Goal: Information Seeking & Learning: Compare options

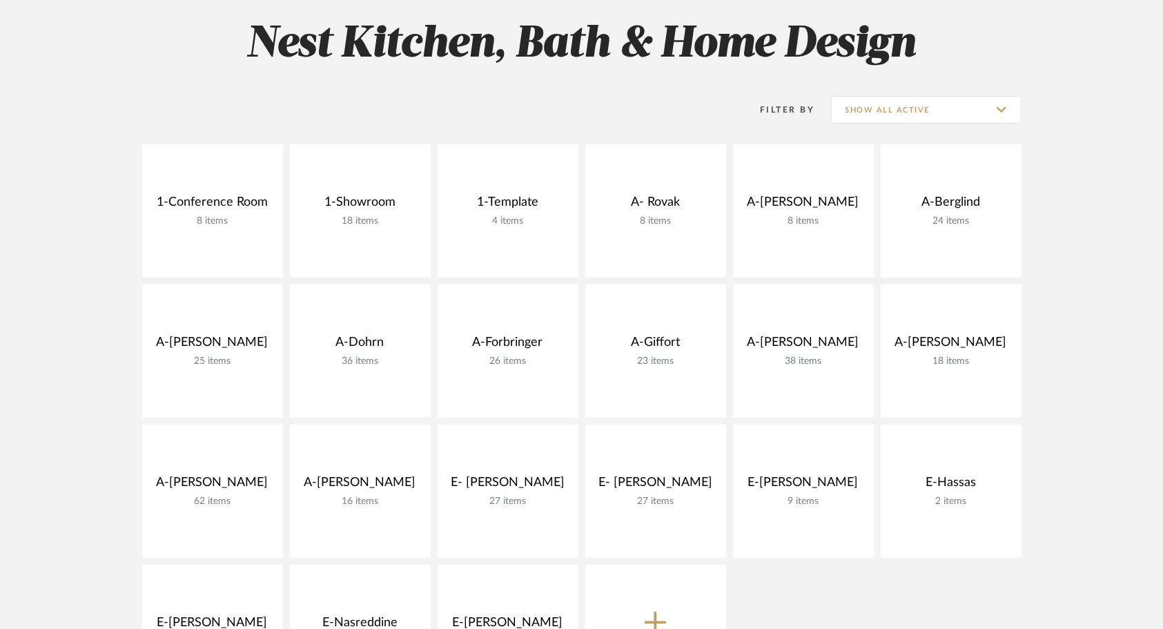
scroll to position [217, 0]
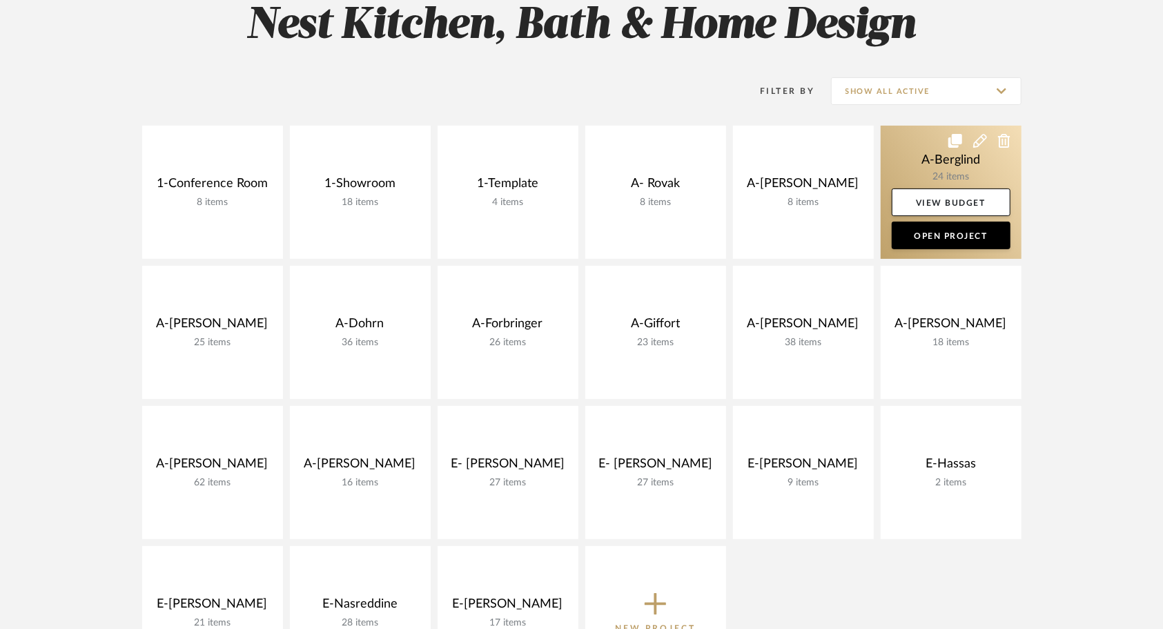
click at [896, 165] on link at bounding box center [950, 192] width 141 height 133
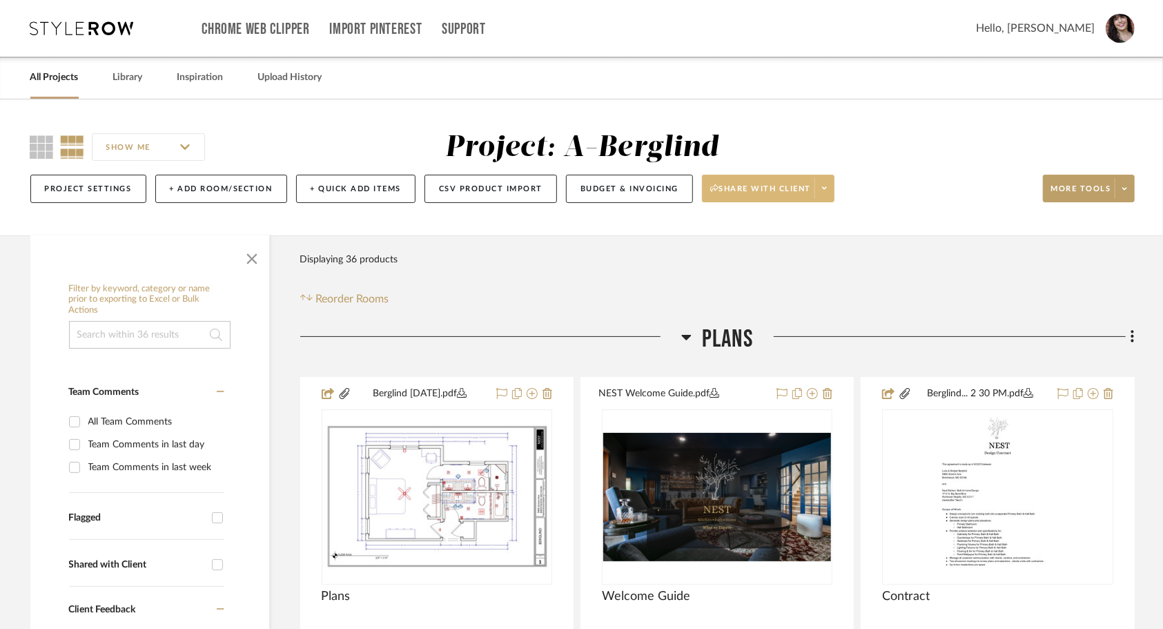
click at [819, 189] on span at bounding box center [823, 188] width 19 height 21
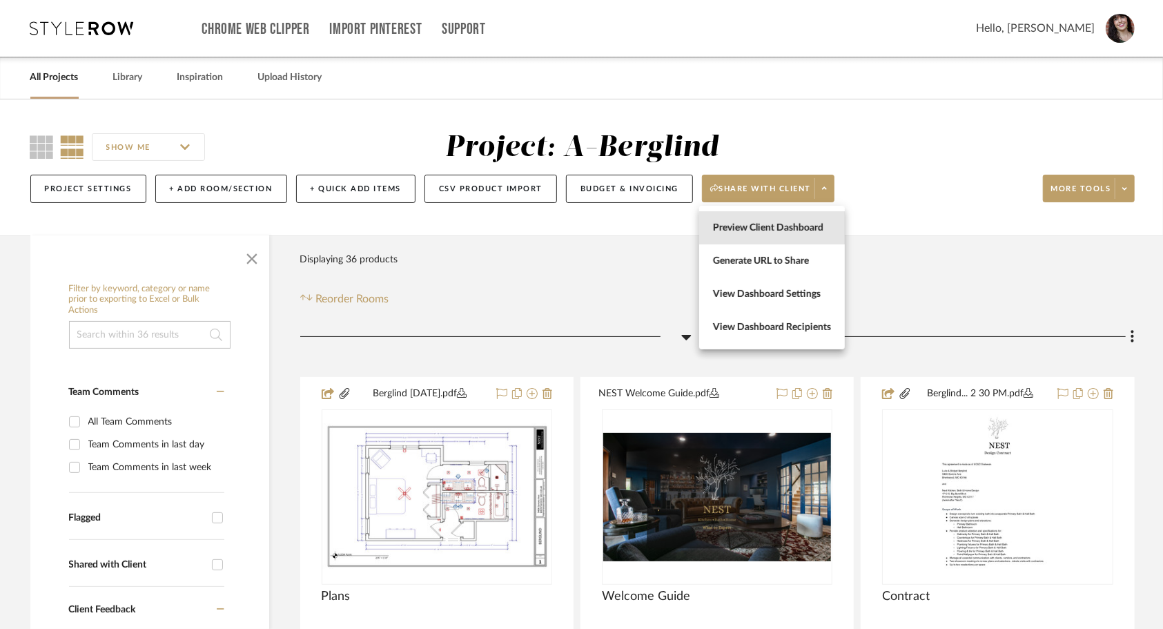
drag, startPoint x: 780, startPoint y: 235, endPoint x: 773, endPoint y: 240, distance: 8.3
click at [773, 240] on button "Preview Client Dashboard" at bounding box center [772, 227] width 146 height 33
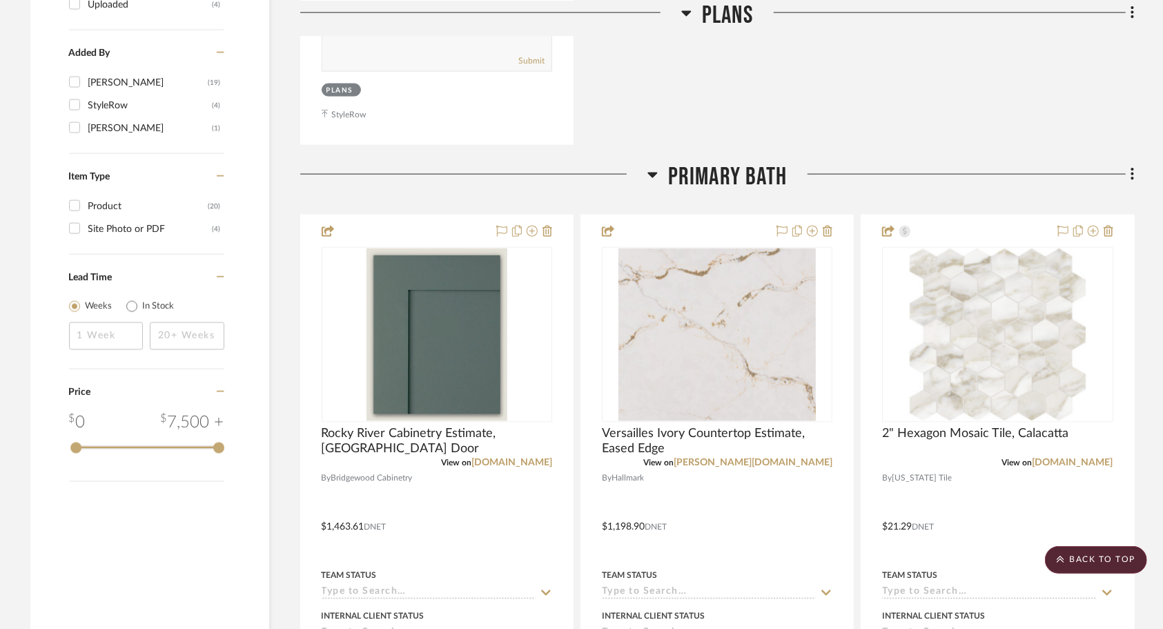
scroll to position [1518, 0]
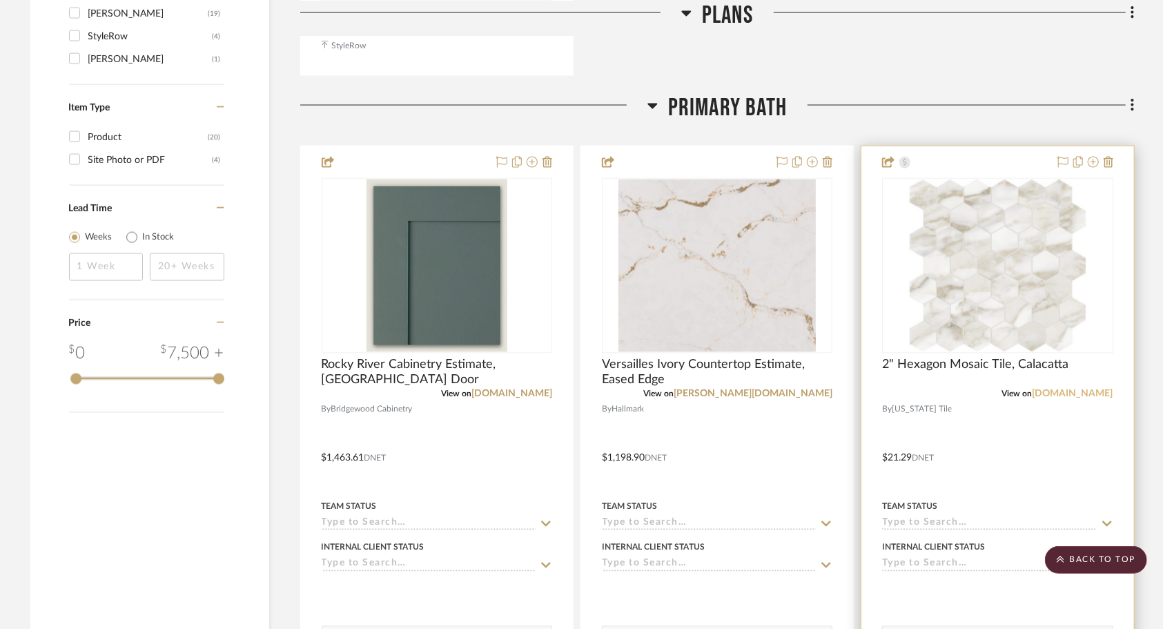
click at [1080, 393] on link "virginiatile.com" at bounding box center [1072, 394] width 81 height 10
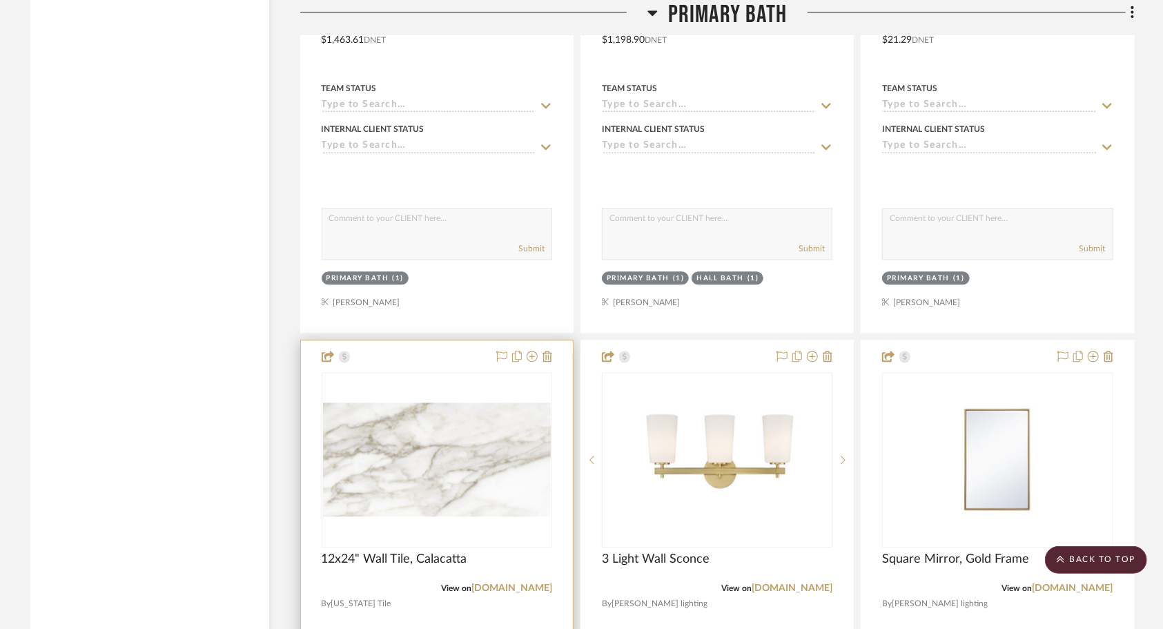
scroll to position [2001, 0]
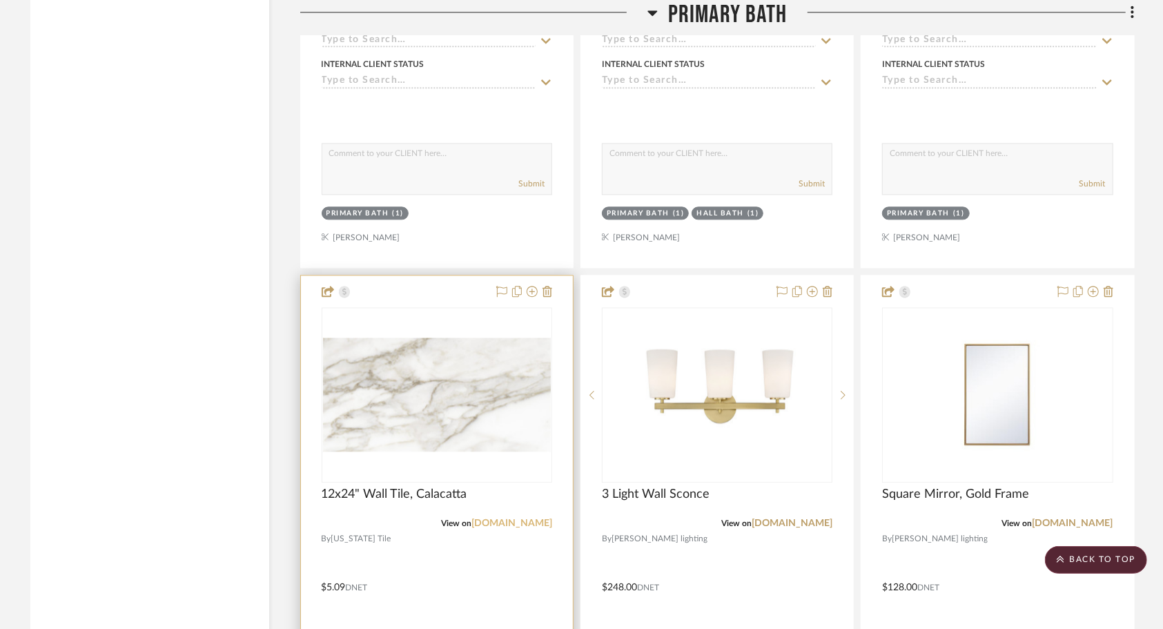
click at [502, 520] on link "virginiatile.com" at bounding box center [511, 523] width 81 height 10
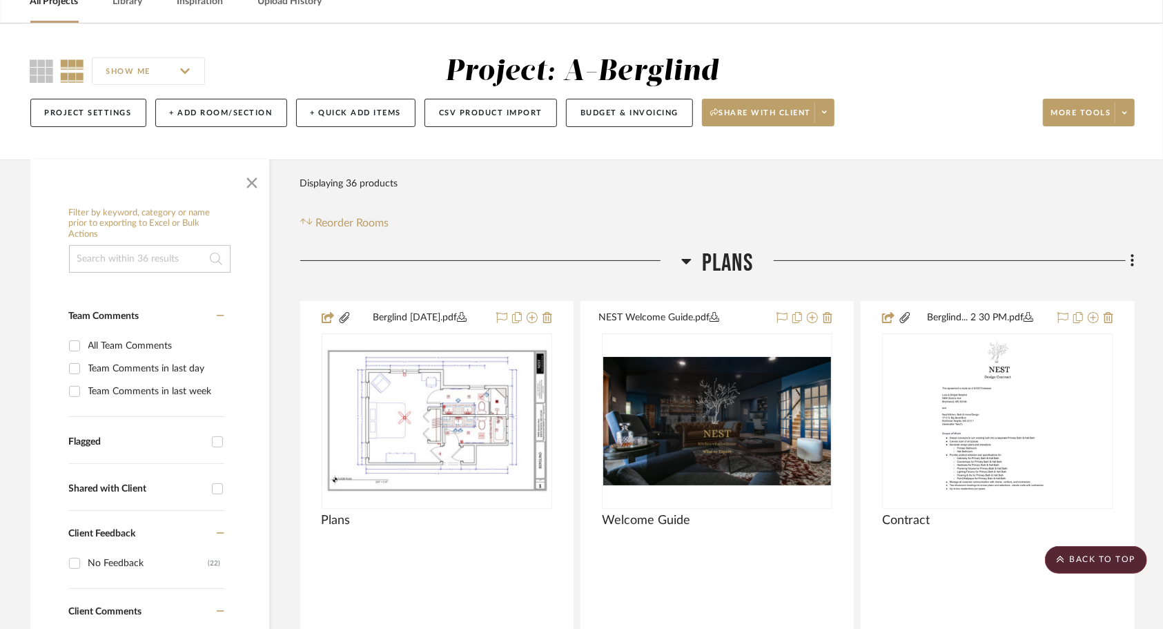
scroll to position [0, 0]
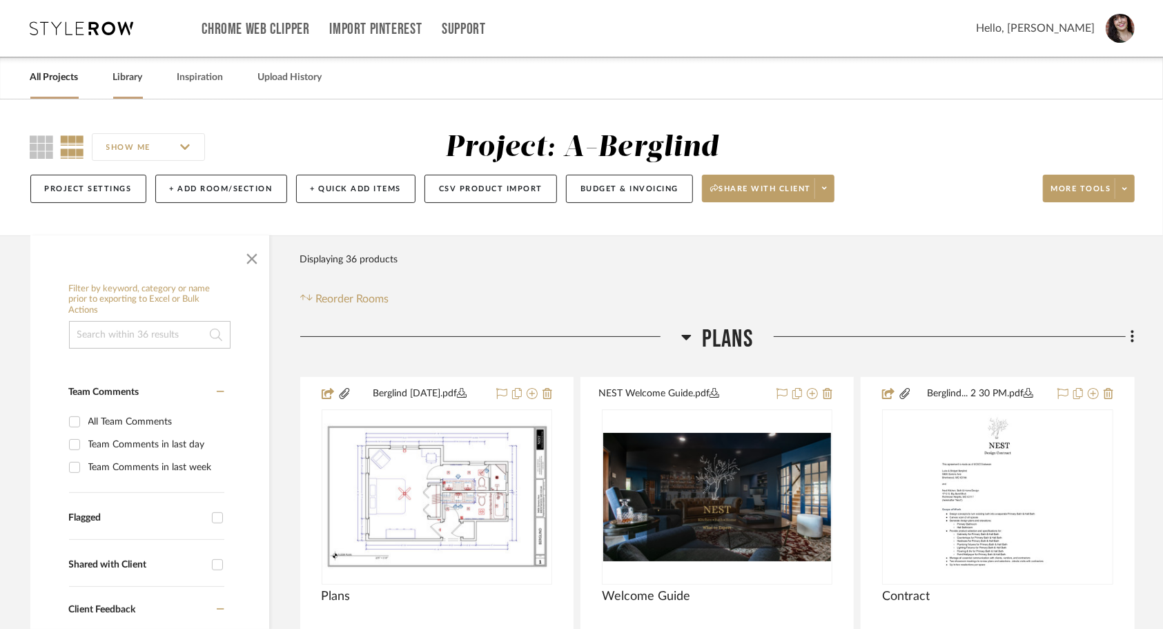
click at [133, 77] on link "Library" at bounding box center [128, 77] width 30 height 19
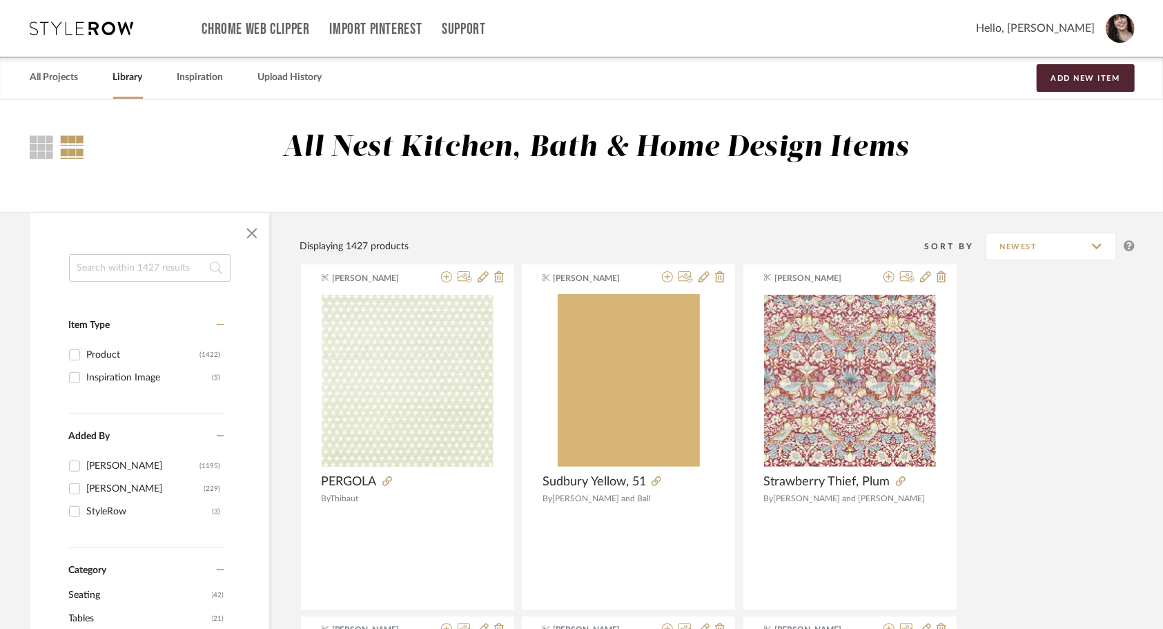
drag, startPoint x: 164, startPoint y: 266, endPoint x: 179, endPoint y: 265, distance: 14.6
click at [164, 265] on input at bounding box center [149, 268] width 161 height 28
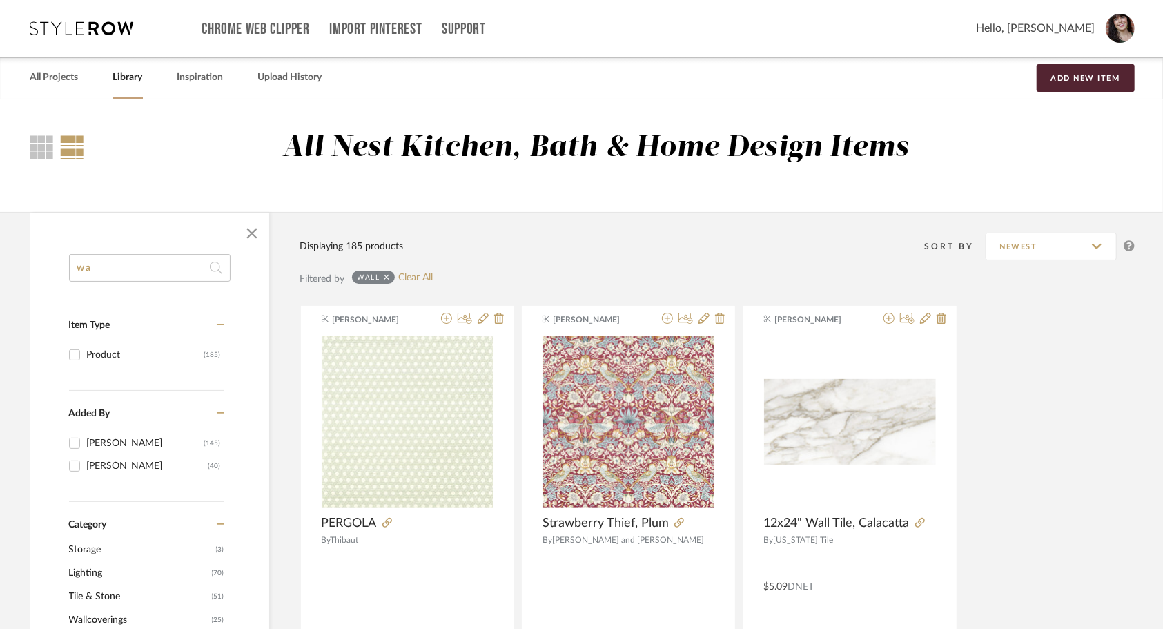
type input "w"
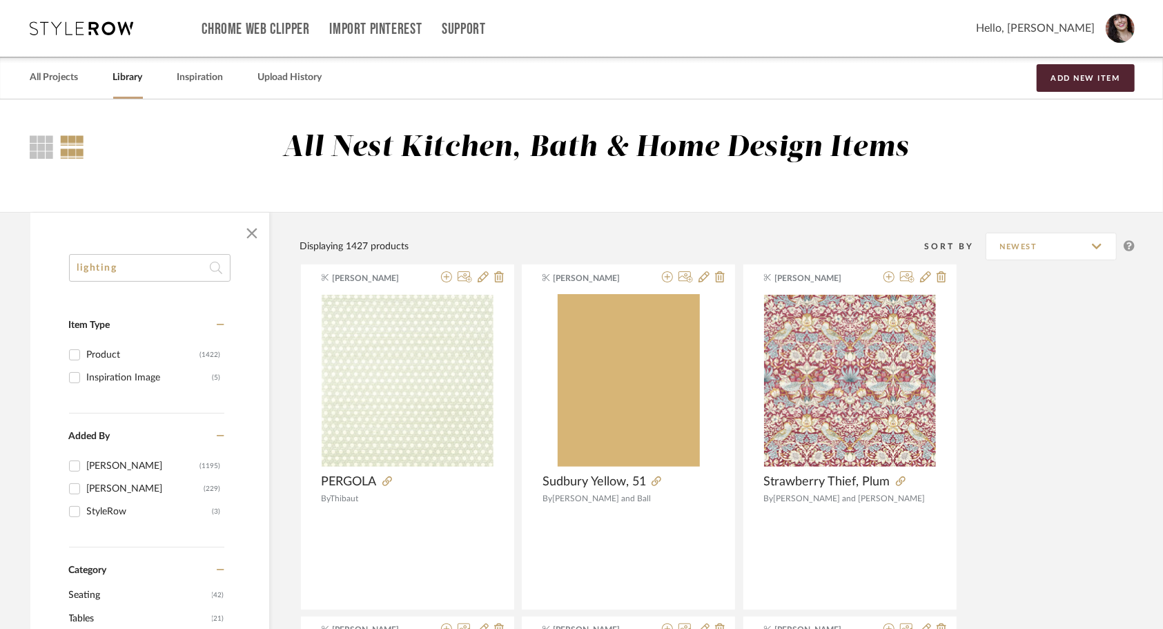
type input "lighting"
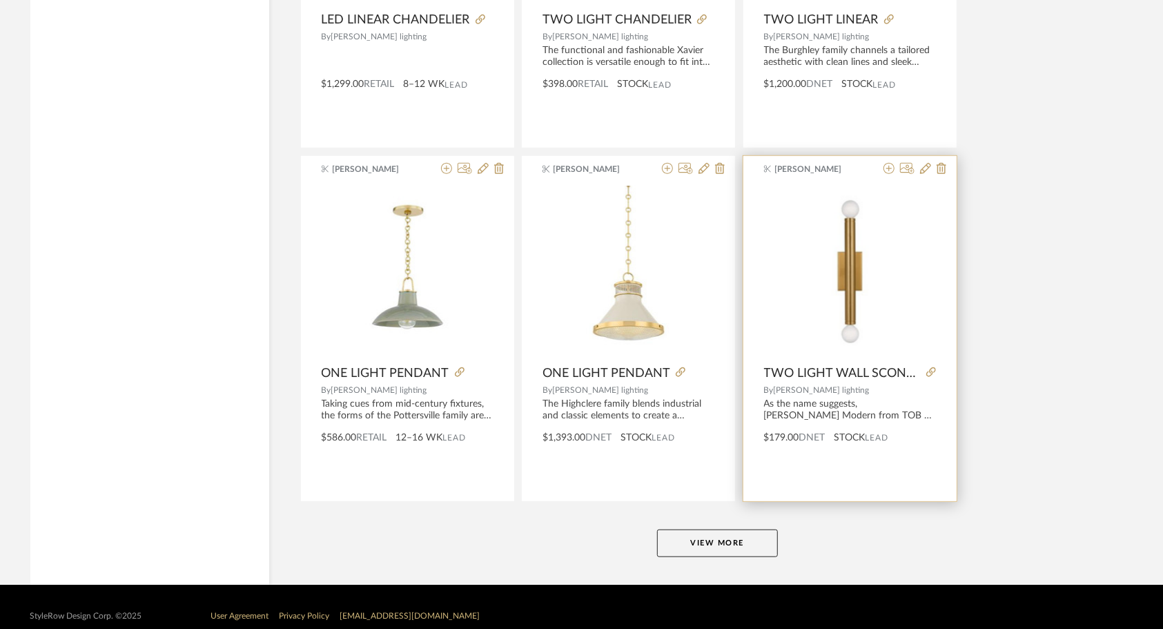
scroll to position [4044, 0]
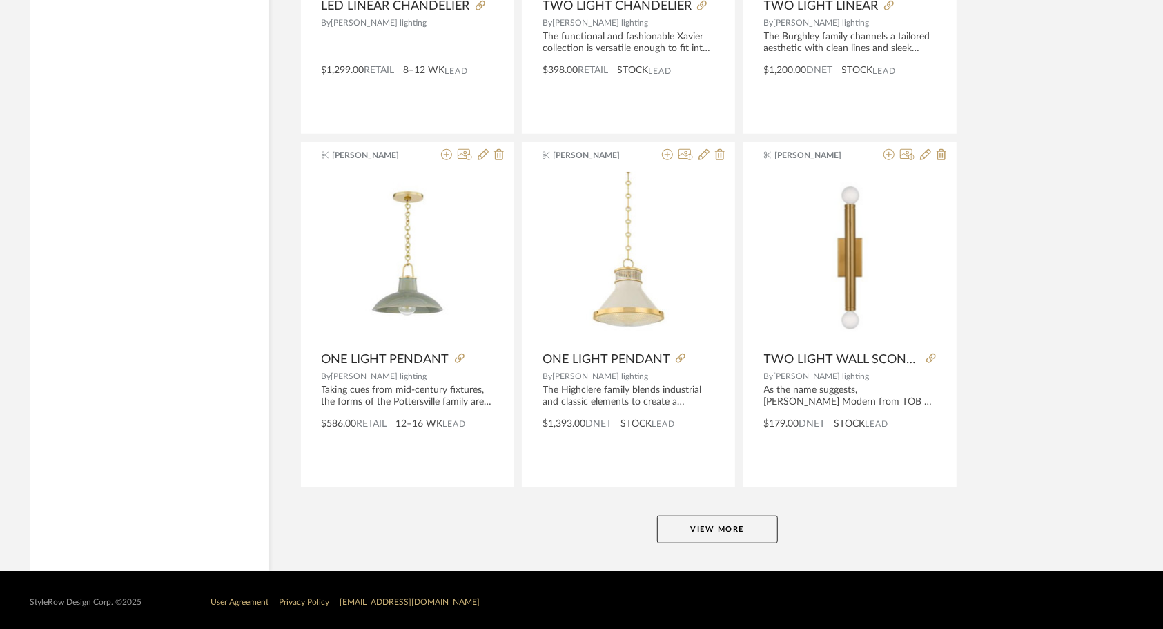
click at [700, 522] on button "View More" at bounding box center [717, 529] width 121 height 28
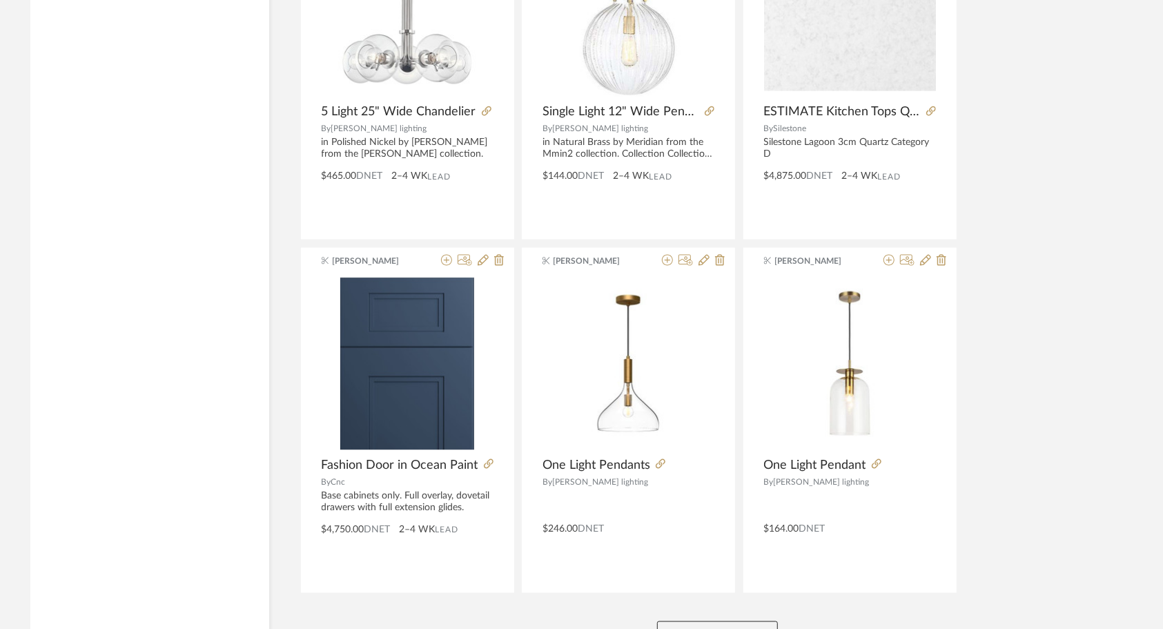
scroll to position [8274, 0]
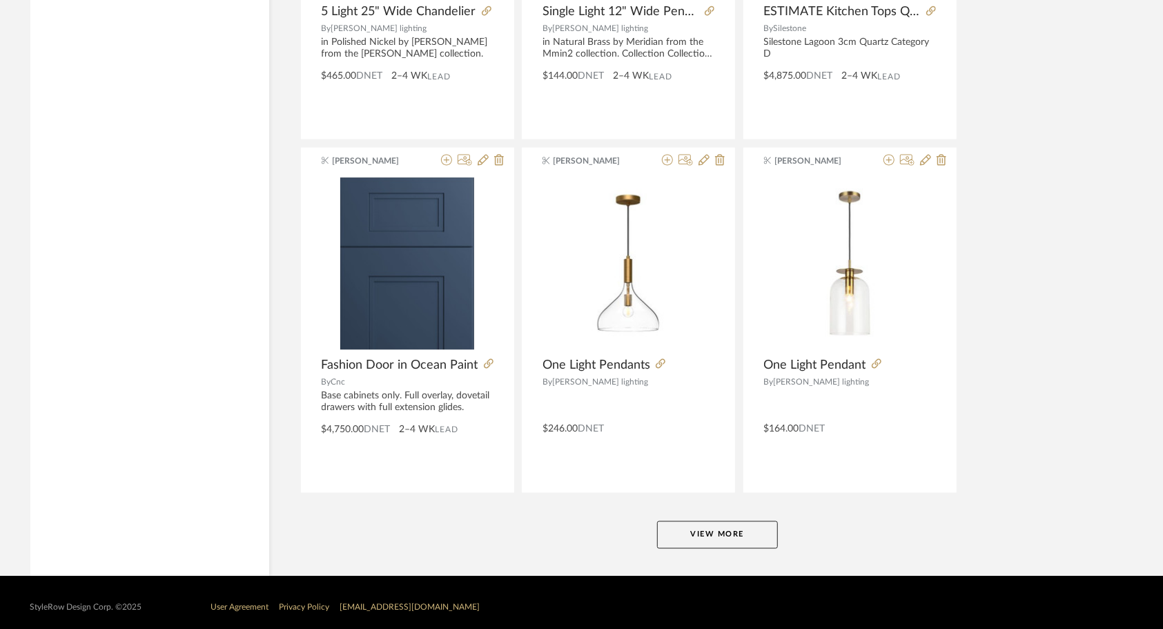
click at [738, 521] on button "View More" at bounding box center [717, 535] width 121 height 28
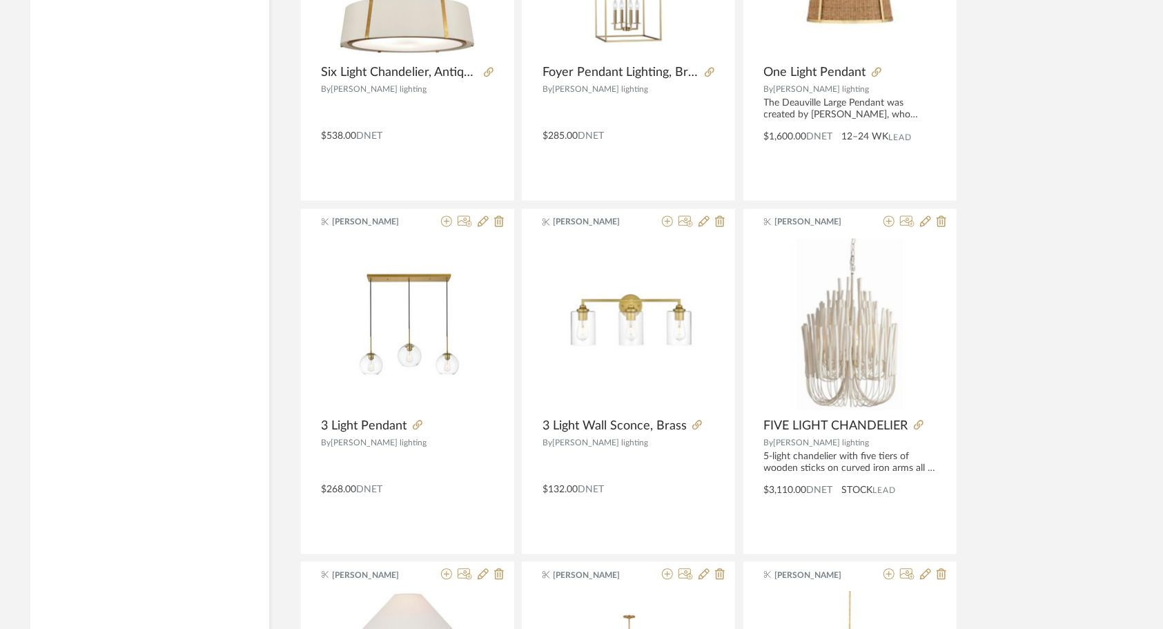
scroll to position [1857, 0]
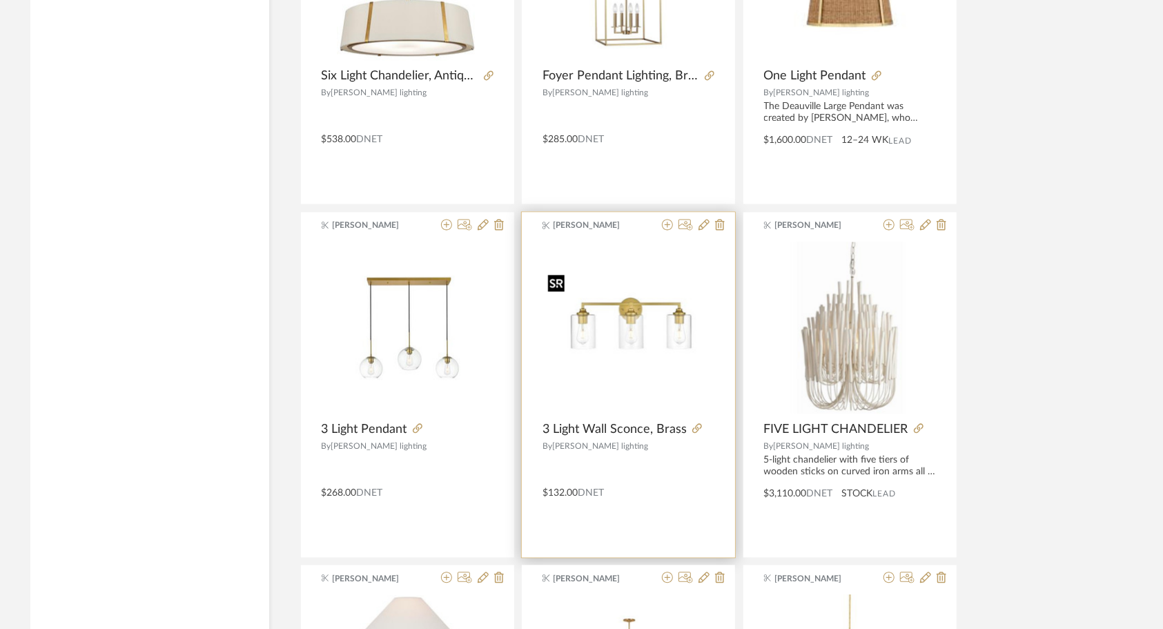
click at [610, 342] on img "0" at bounding box center [628, 327] width 172 height 115
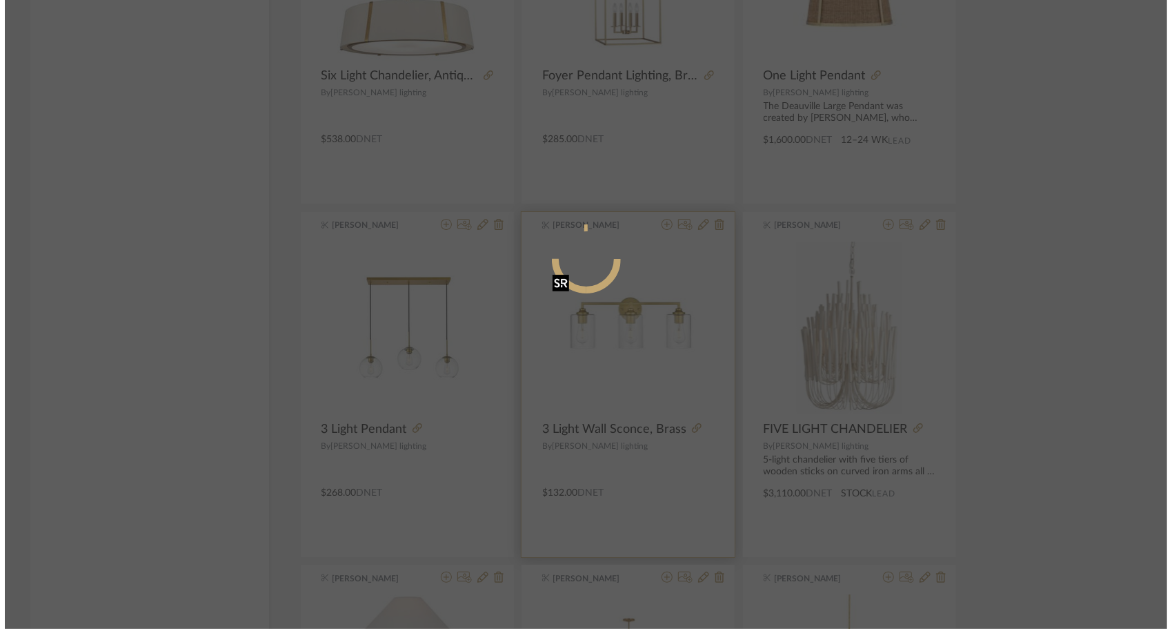
scroll to position [0, 0]
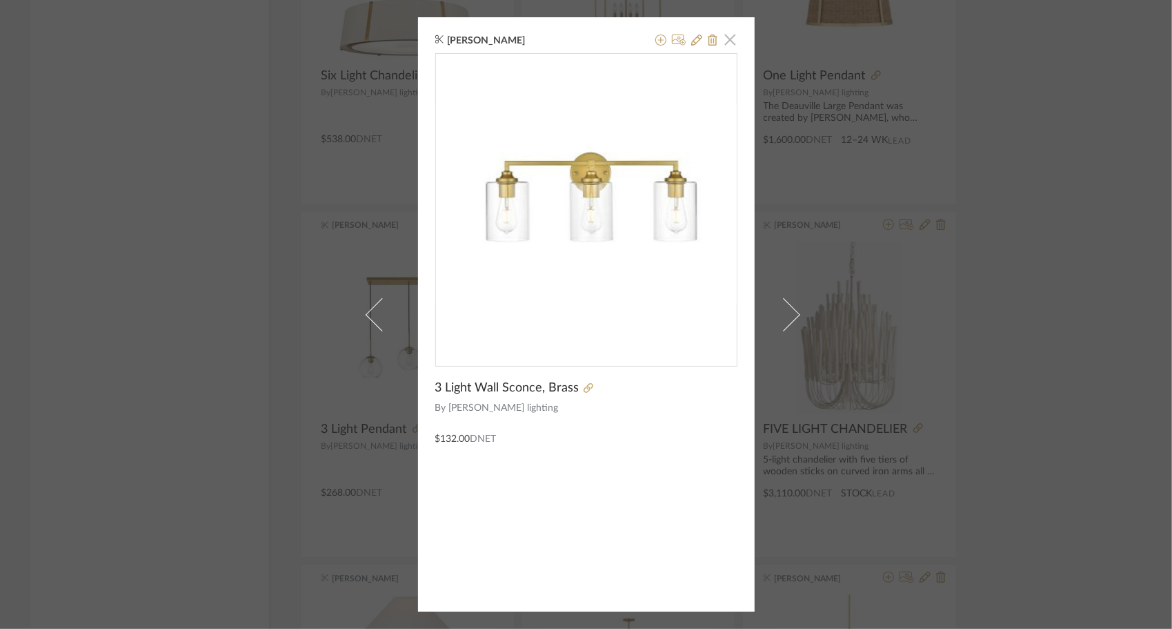
click at [731, 33] on span "button" at bounding box center [731, 40] width 28 height 28
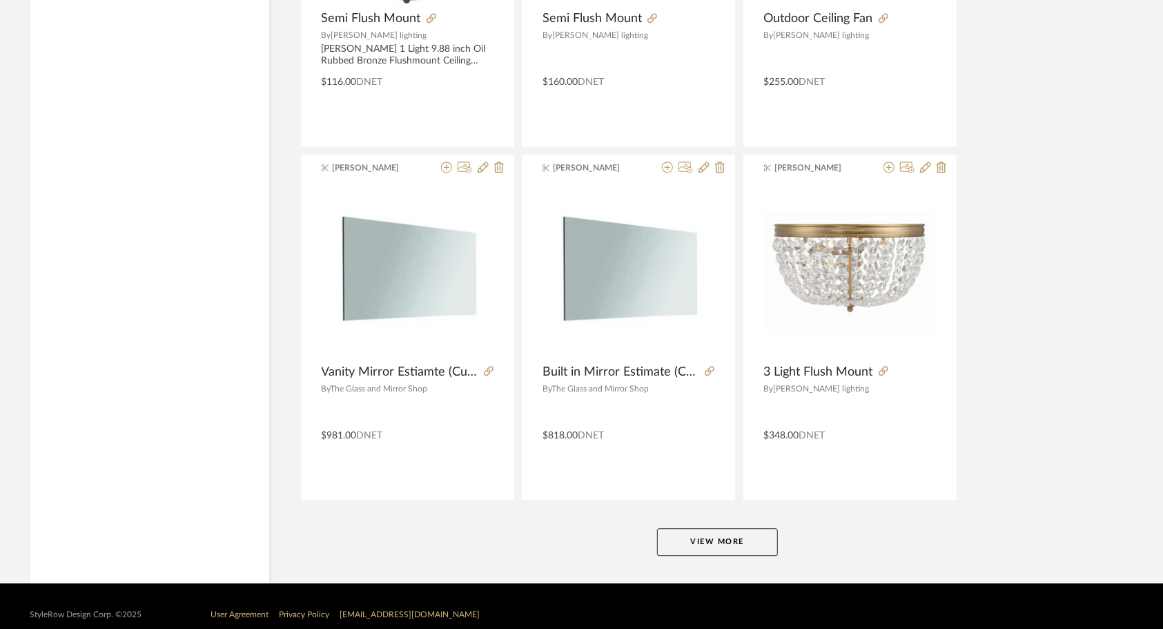
scroll to position [12503, 0]
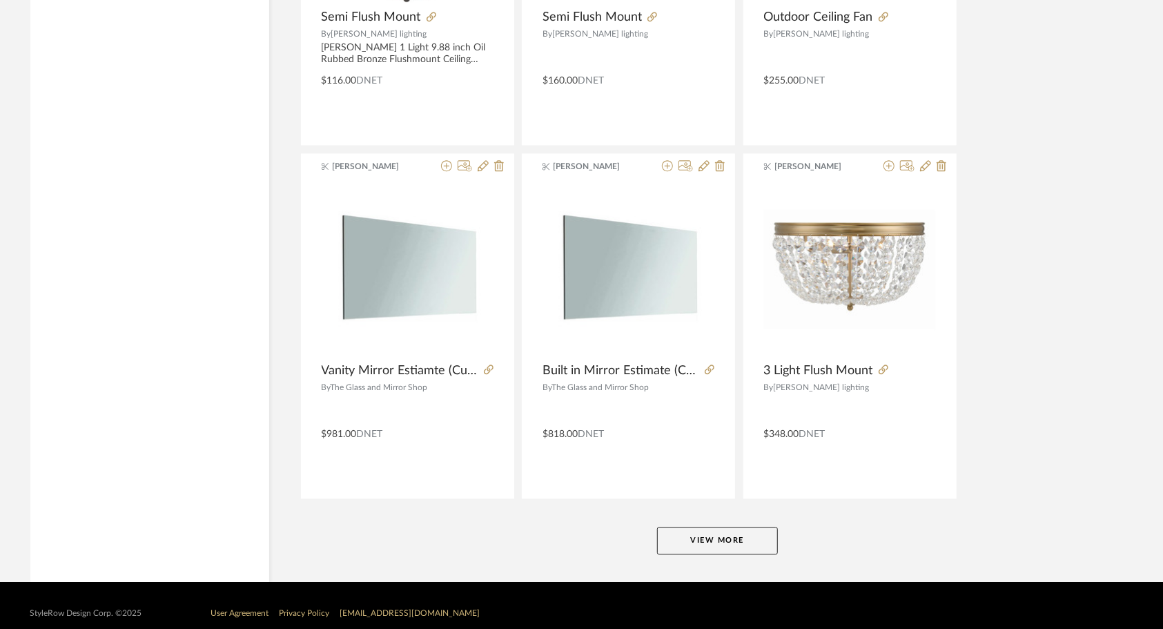
click at [719, 530] on button "View More" at bounding box center [717, 540] width 121 height 28
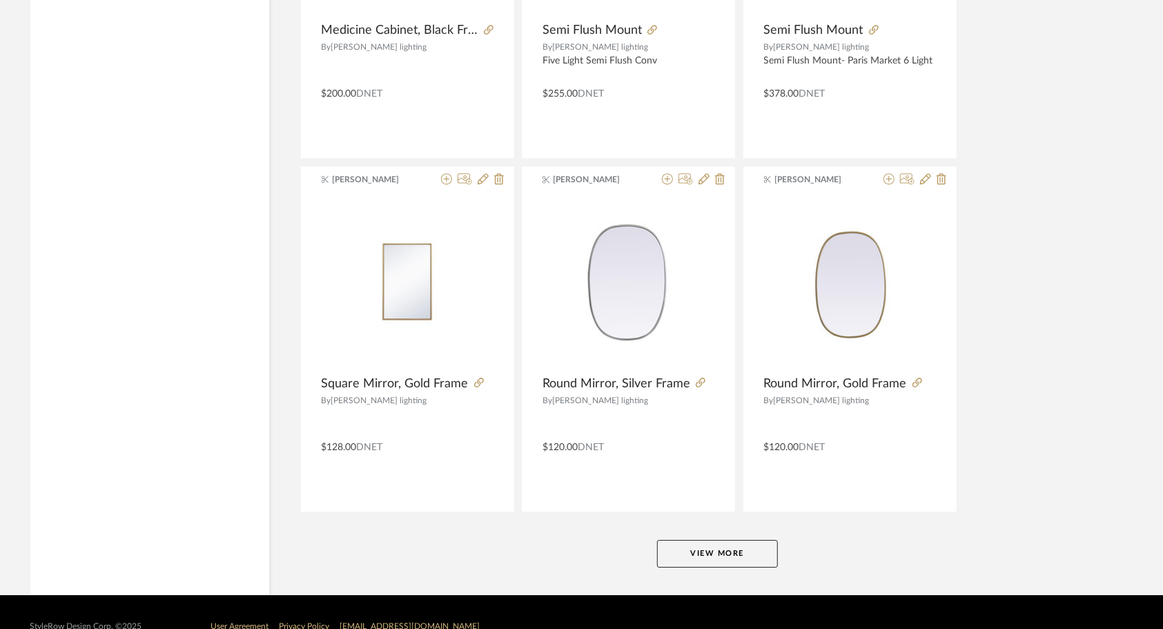
scroll to position [16733, 0]
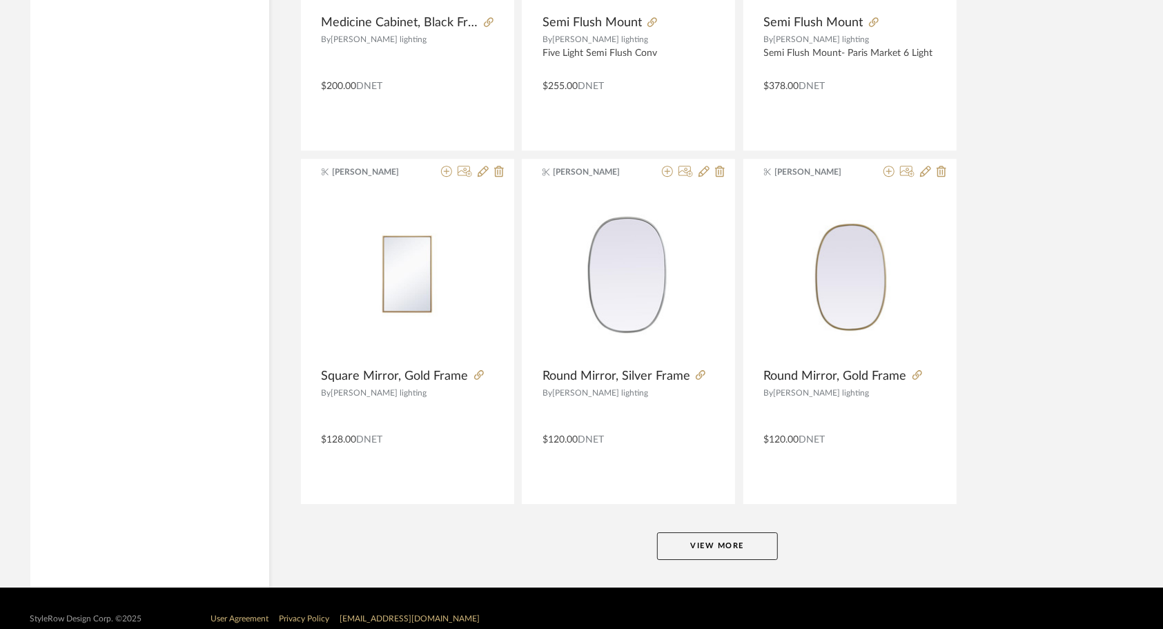
click at [745, 532] on button "View More" at bounding box center [717, 546] width 121 height 28
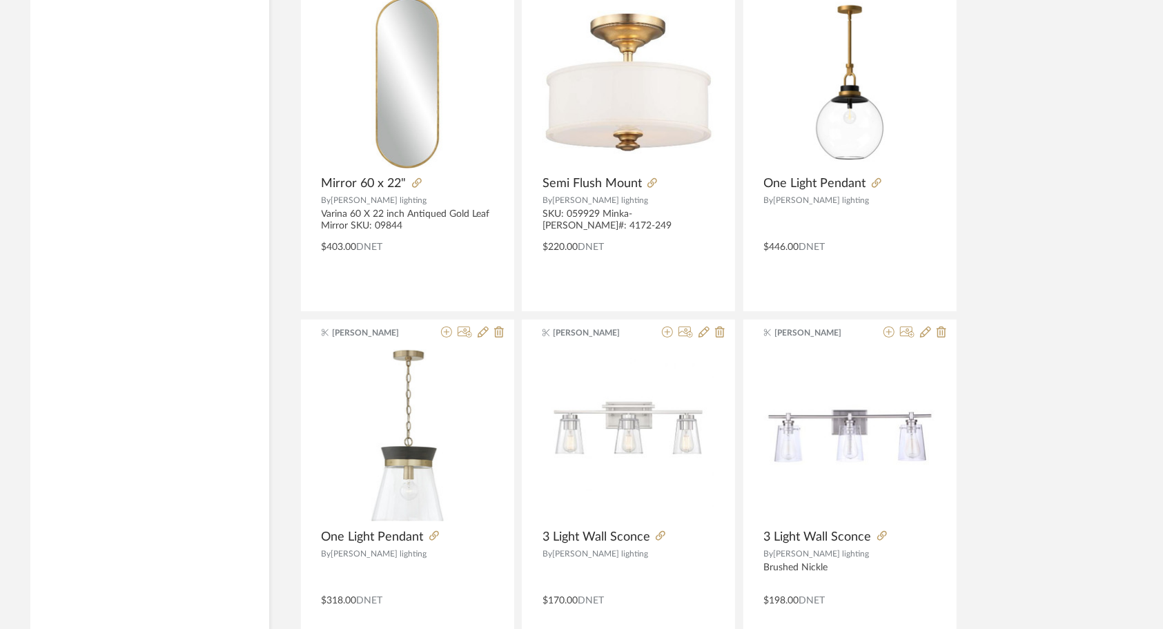
scroll to position [14456, 0]
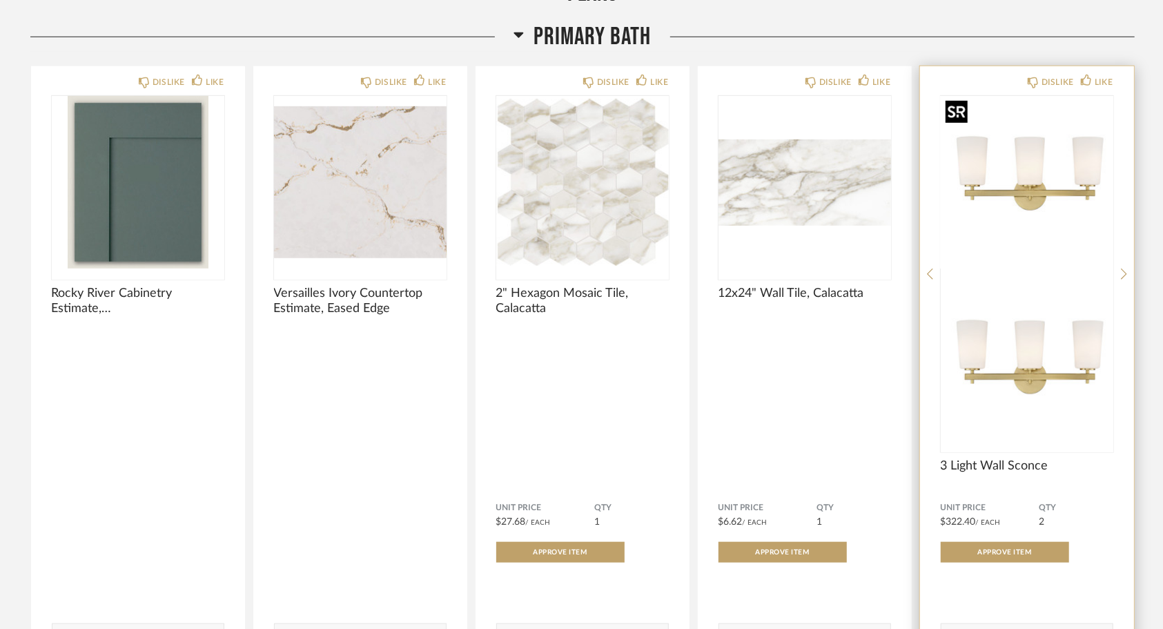
scroll to position [690, 0]
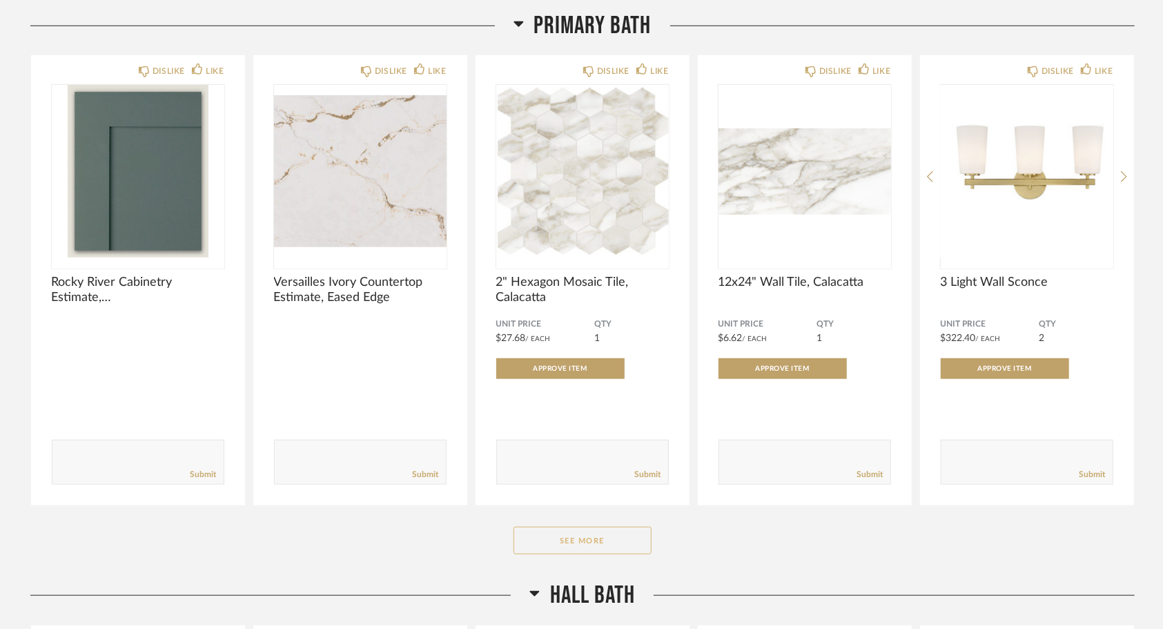
click at [604, 531] on button "See More" at bounding box center [582, 540] width 138 height 28
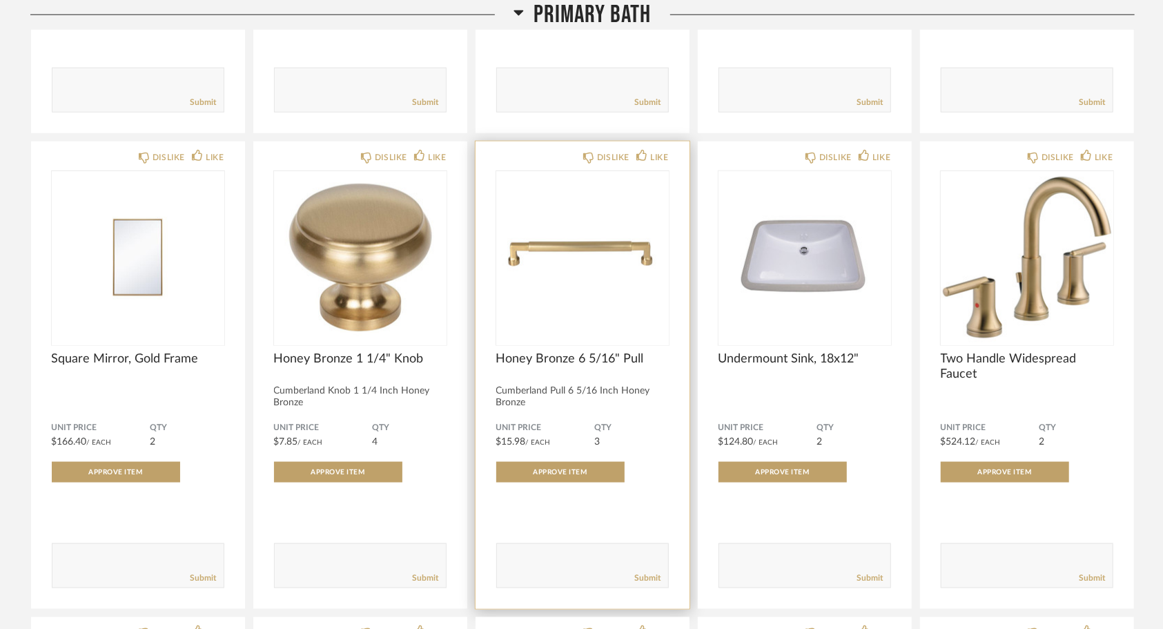
scroll to position [1104, 0]
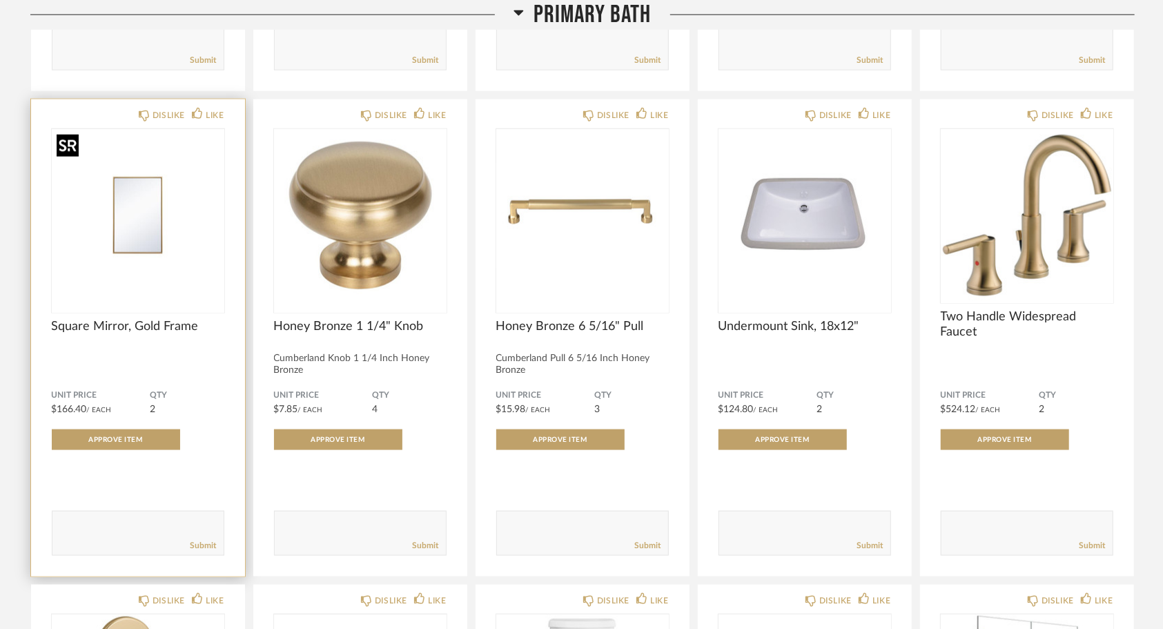
click at [141, 288] on img "0" at bounding box center [138, 215] width 172 height 172
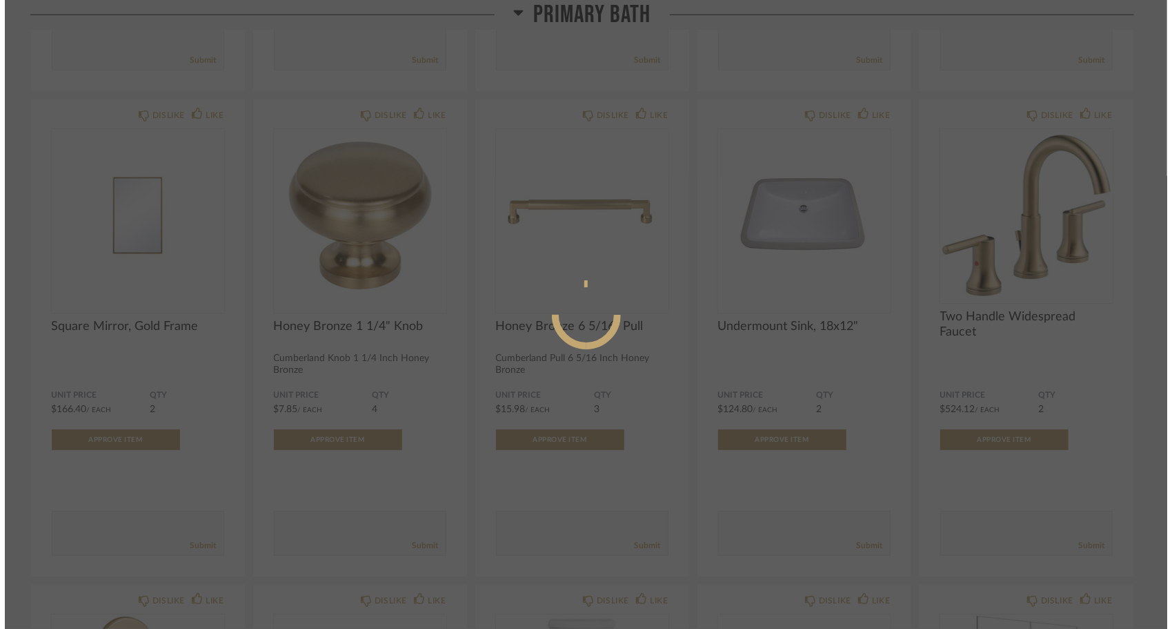
scroll to position [0, 0]
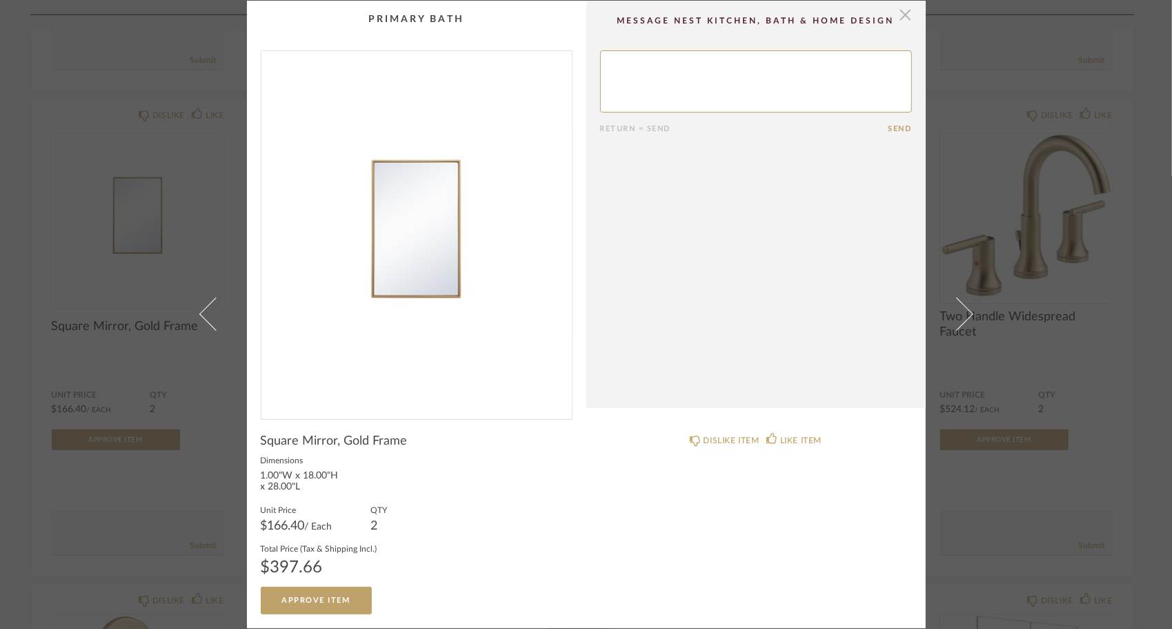
click at [900, 17] on span "button" at bounding box center [906, 15] width 28 height 28
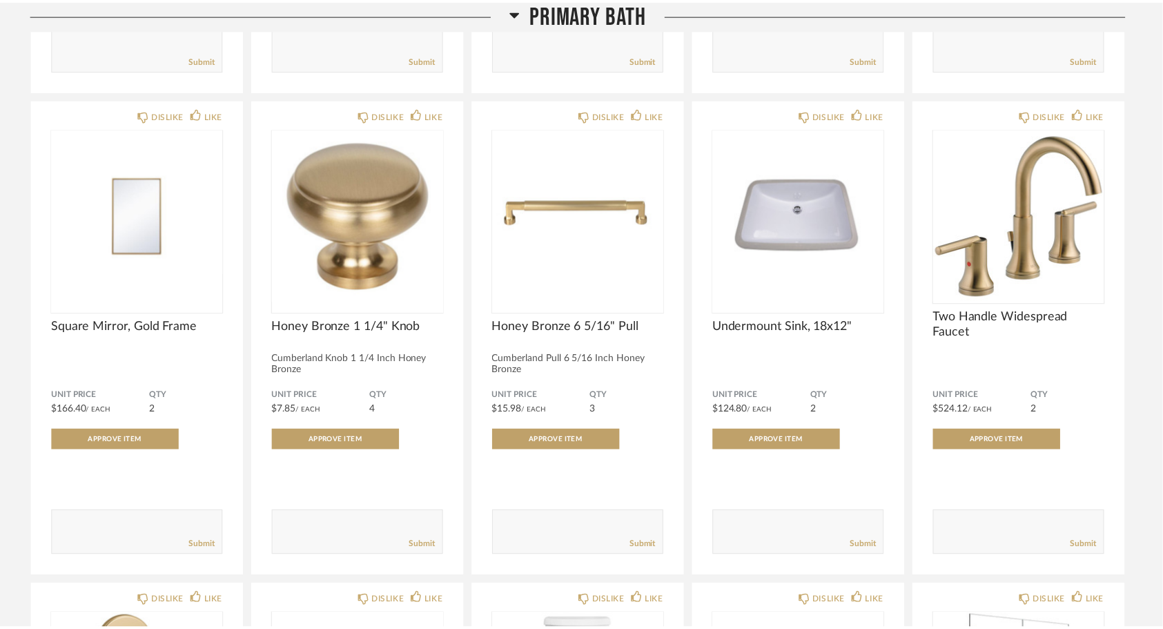
scroll to position [1104, 0]
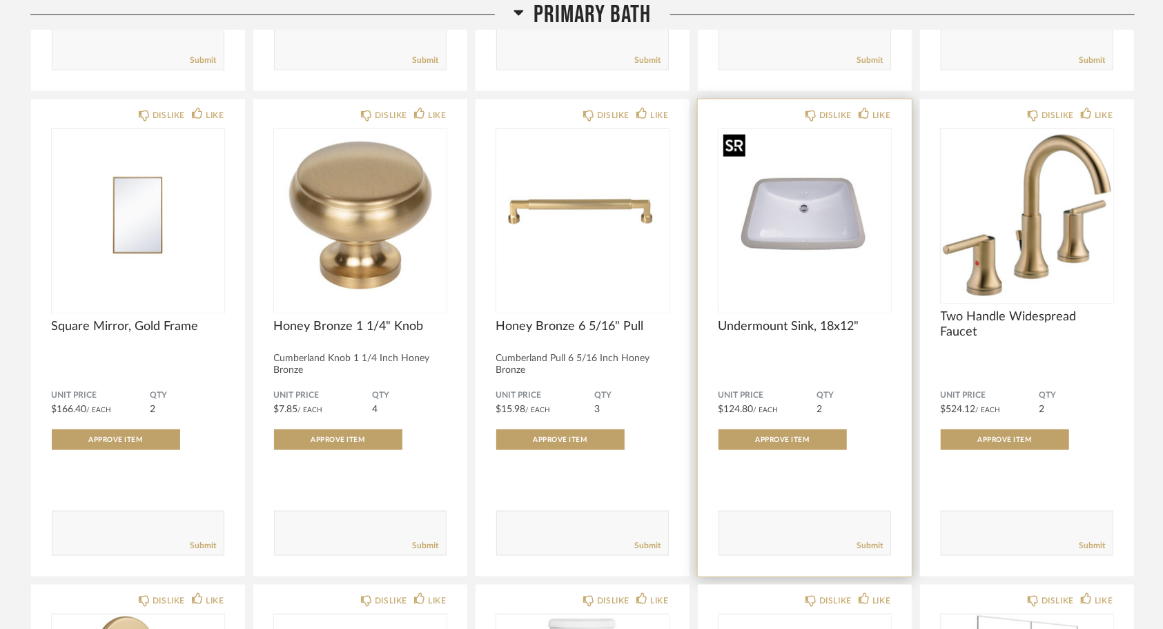
click at [798, 233] on img "0" at bounding box center [804, 215] width 172 height 172
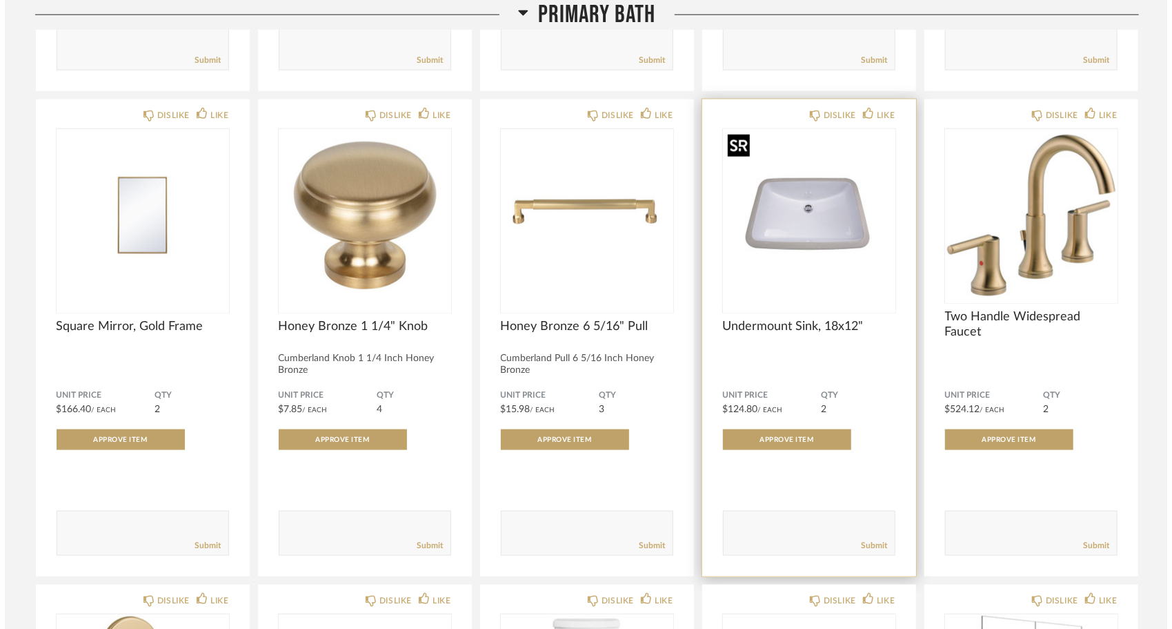
scroll to position [0, 0]
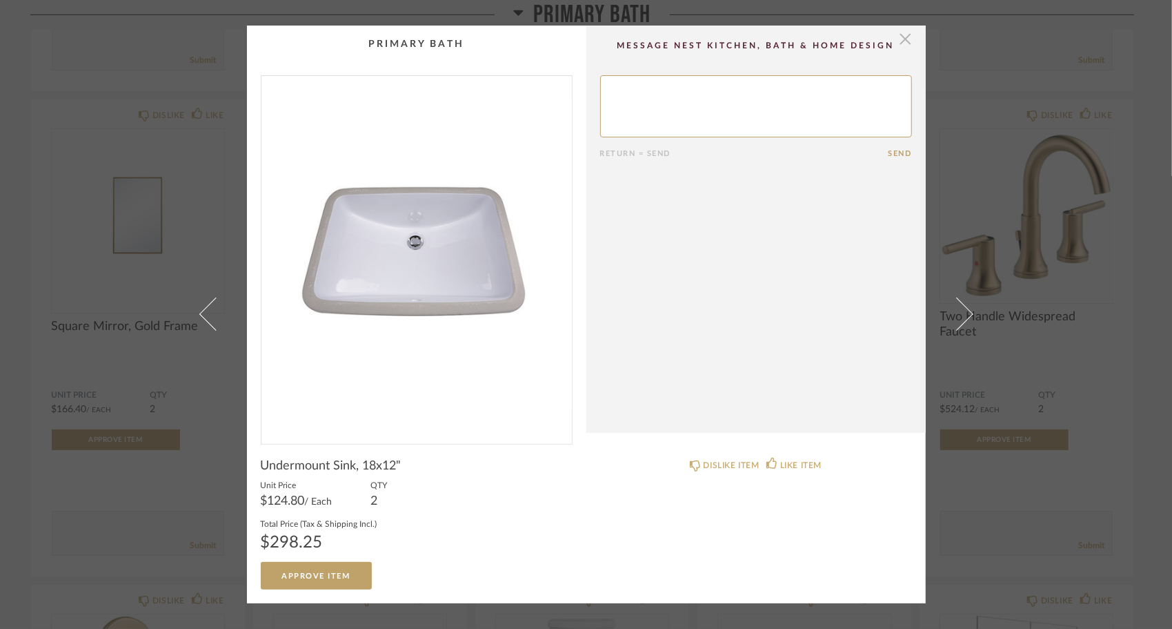
click at [897, 43] on span "button" at bounding box center [906, 40] width 28 height 28
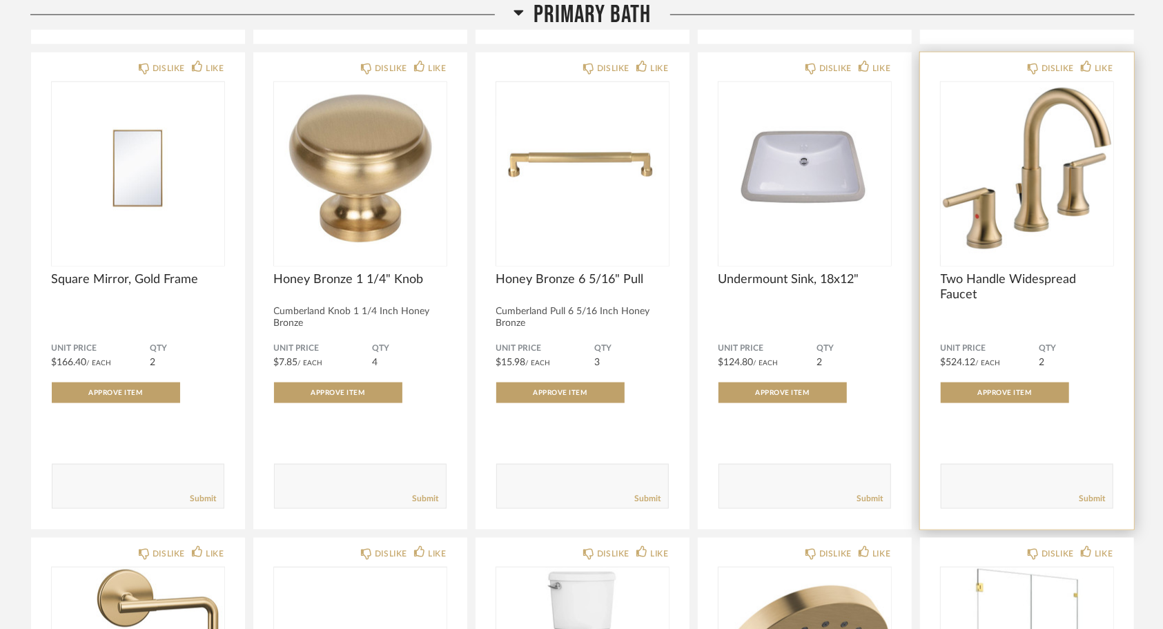
scroll to position [1173, 0]
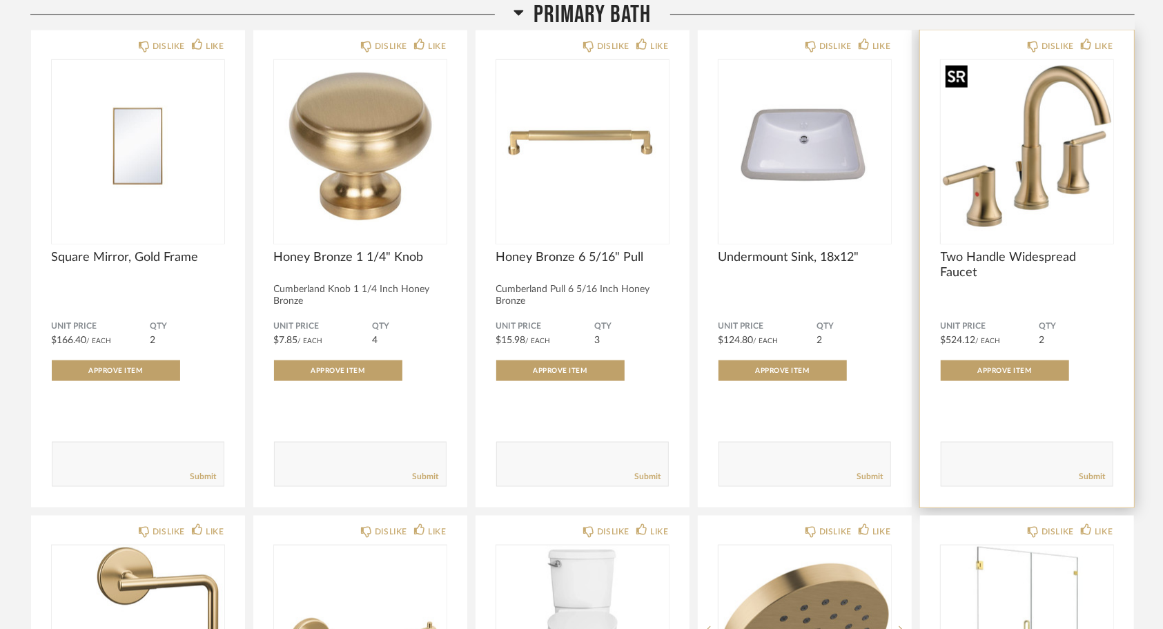
click at [1068, 228] on img "0" at bounding box center [1026, 146] width 172 height 172
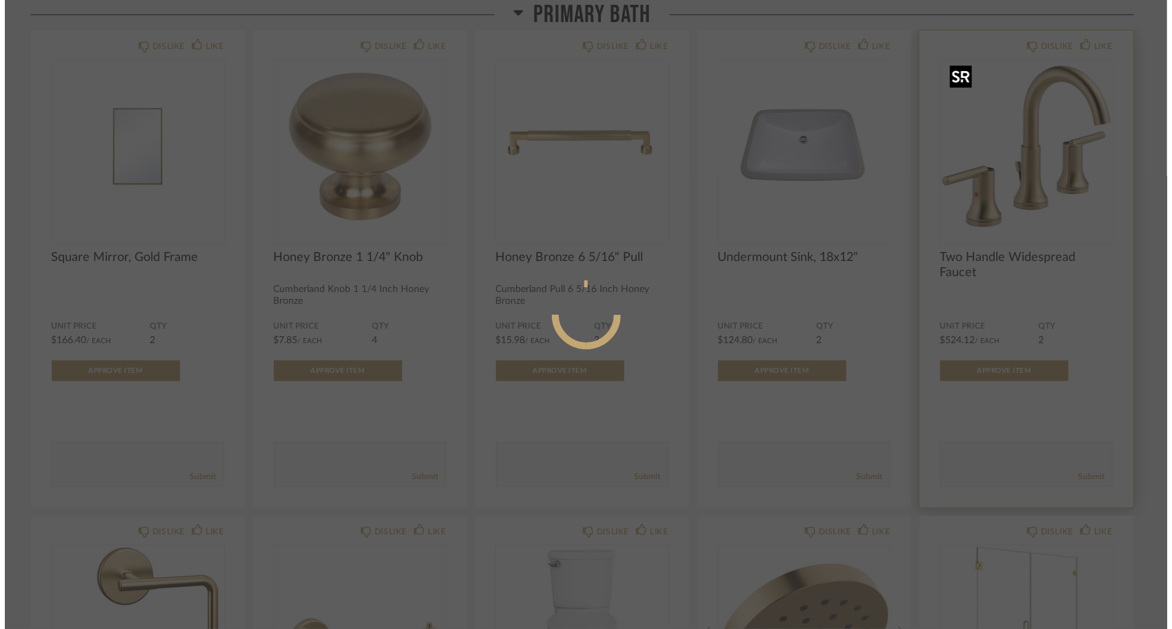
scroll to position [0, 0]
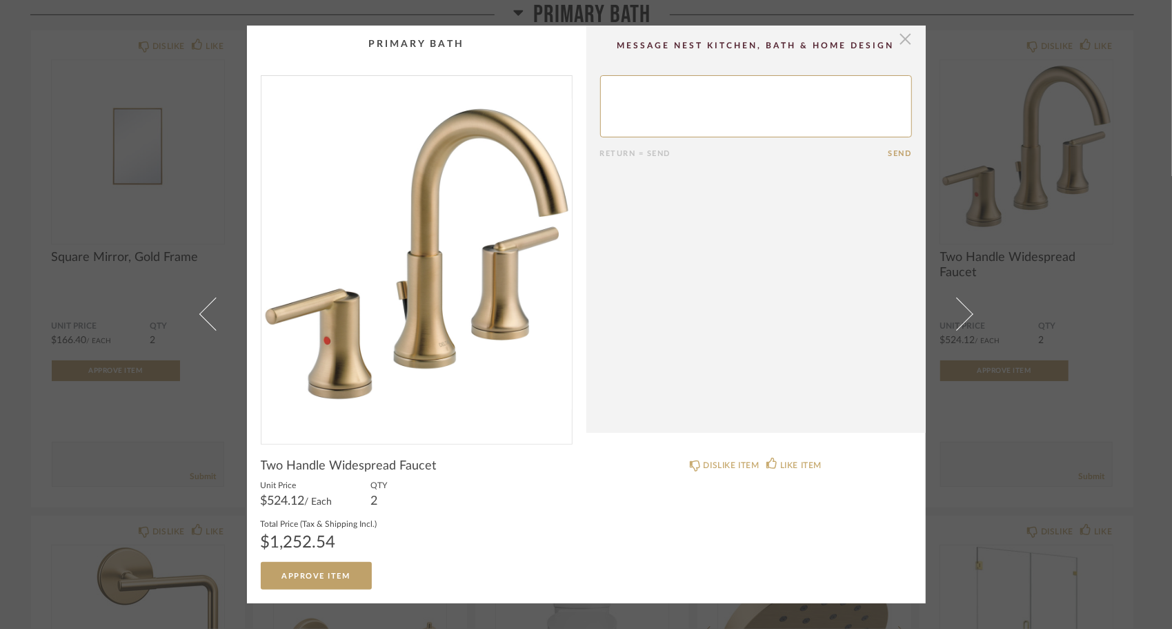
click at [902, 40] on span "button" at bounding box center [906, 40] width 28 height 28
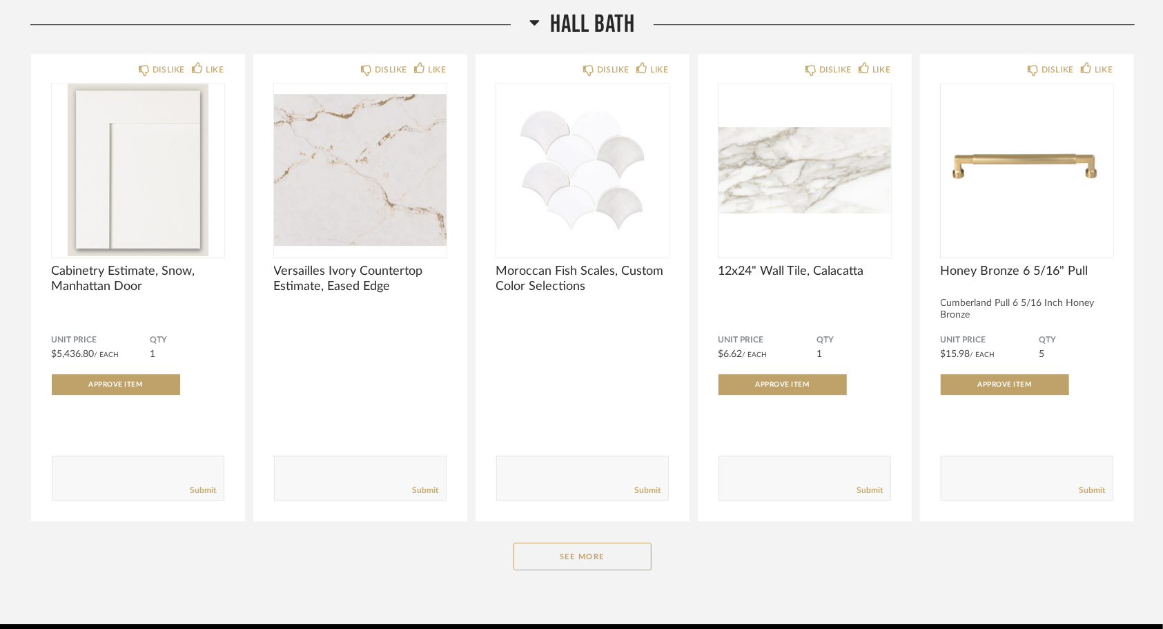
scroll to position [2691, 0]
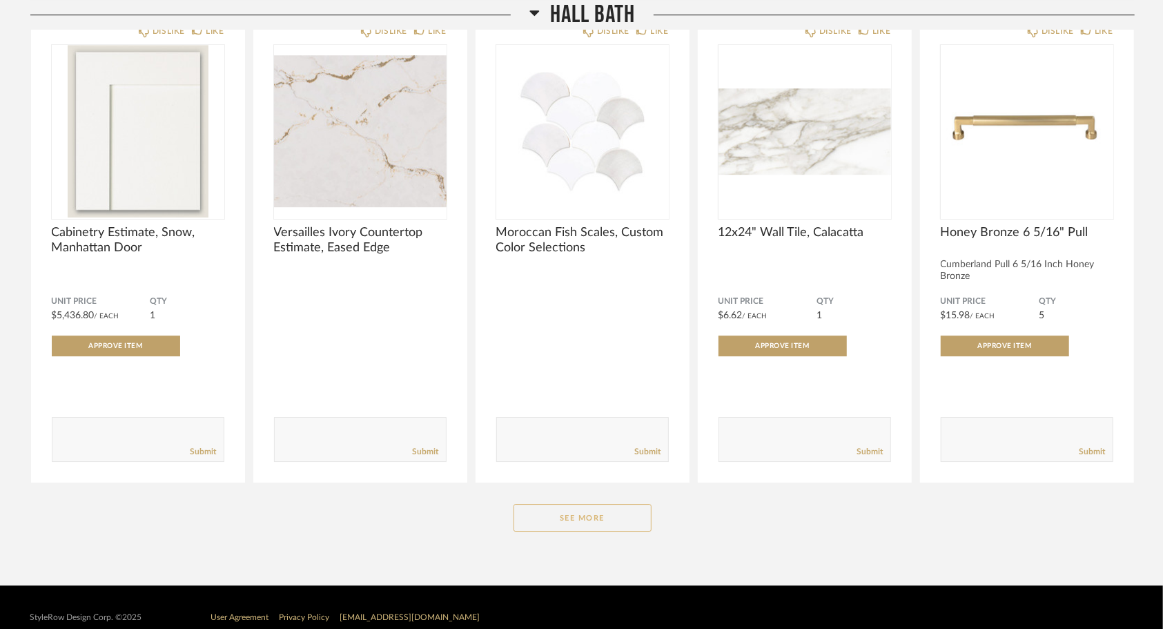
click at [569, 512] on button "See More" at bounding box center [582, 518] width 138 height 28
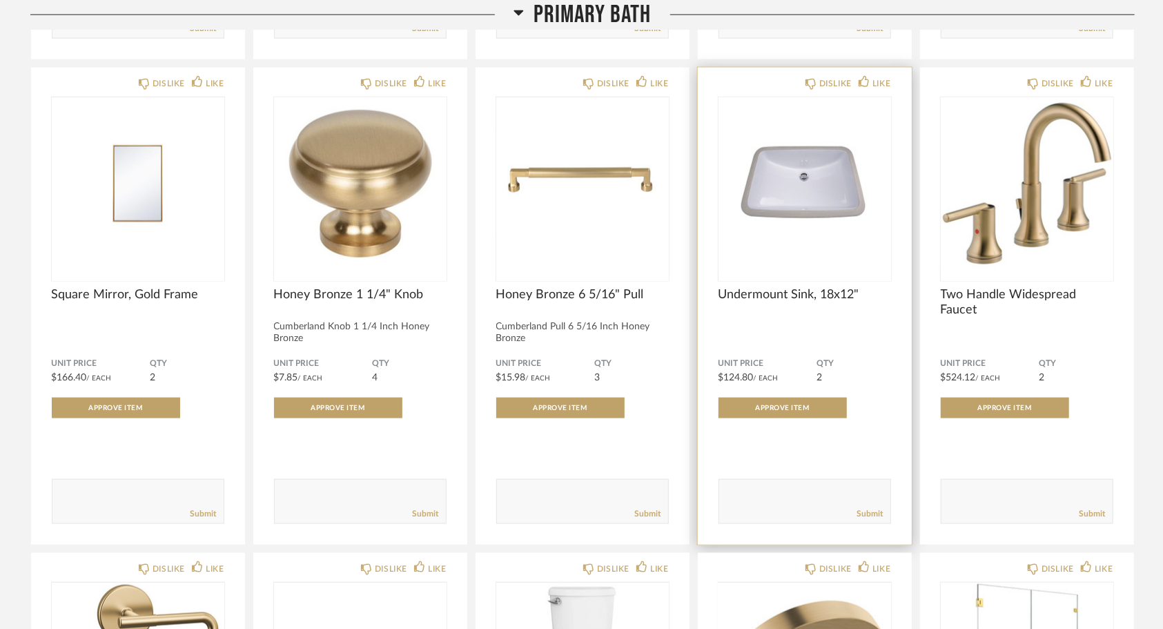
scroll to position [1104, 0]
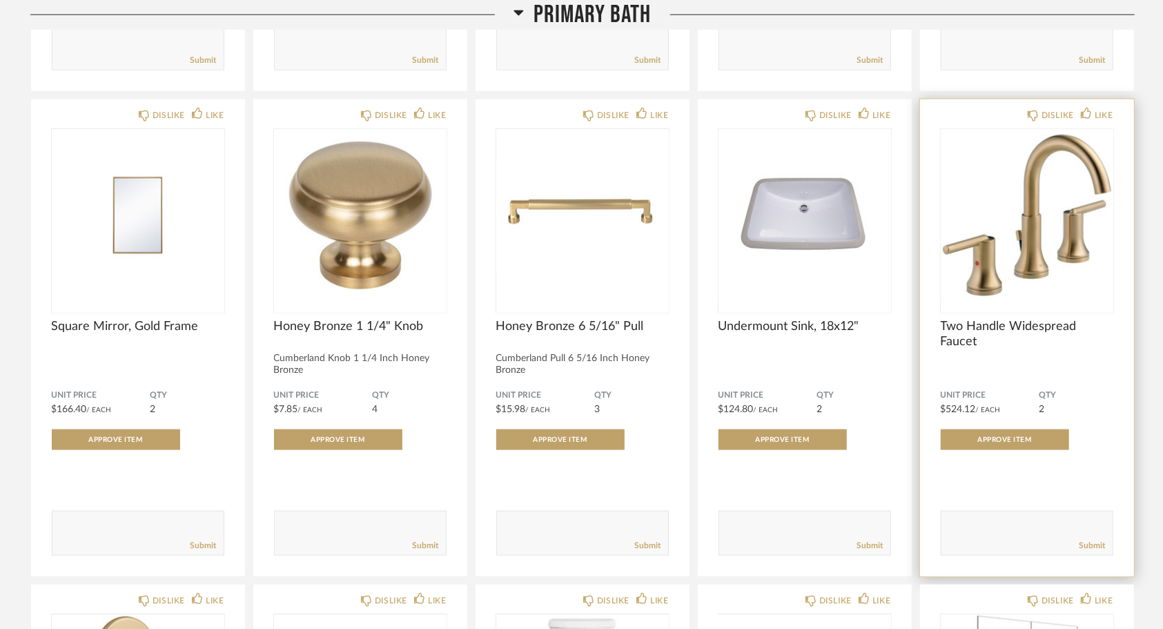
click at [1042, 333] on span "Two Handle Widespread Faucet" at bounding box center [1026, 334] width 172 height 30
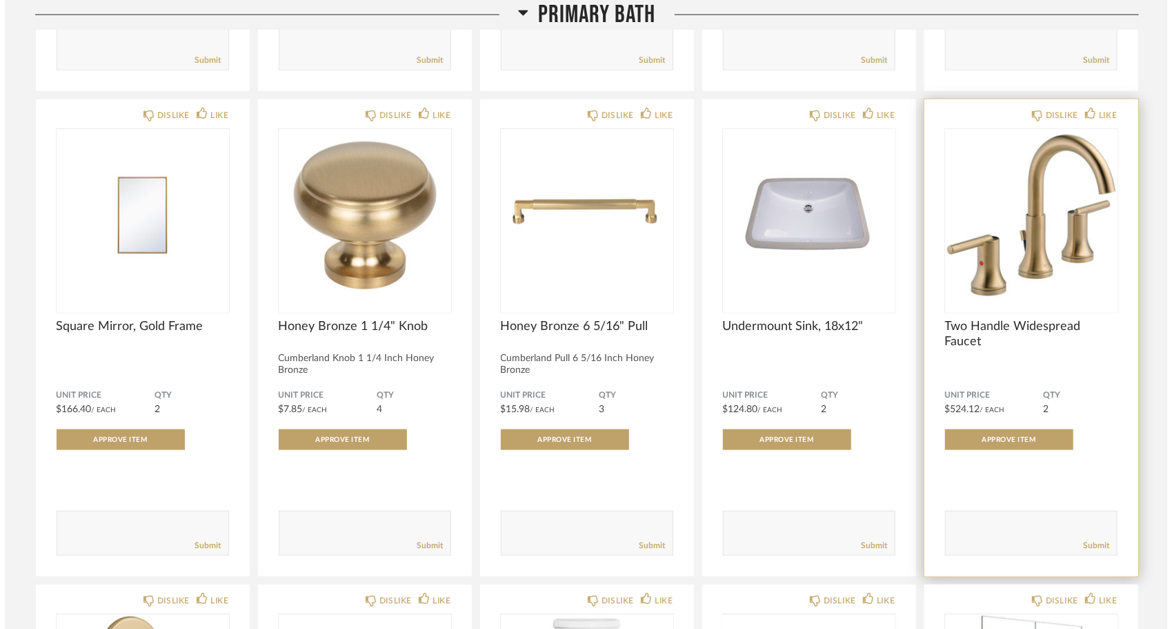
scroll to position [0, 0]
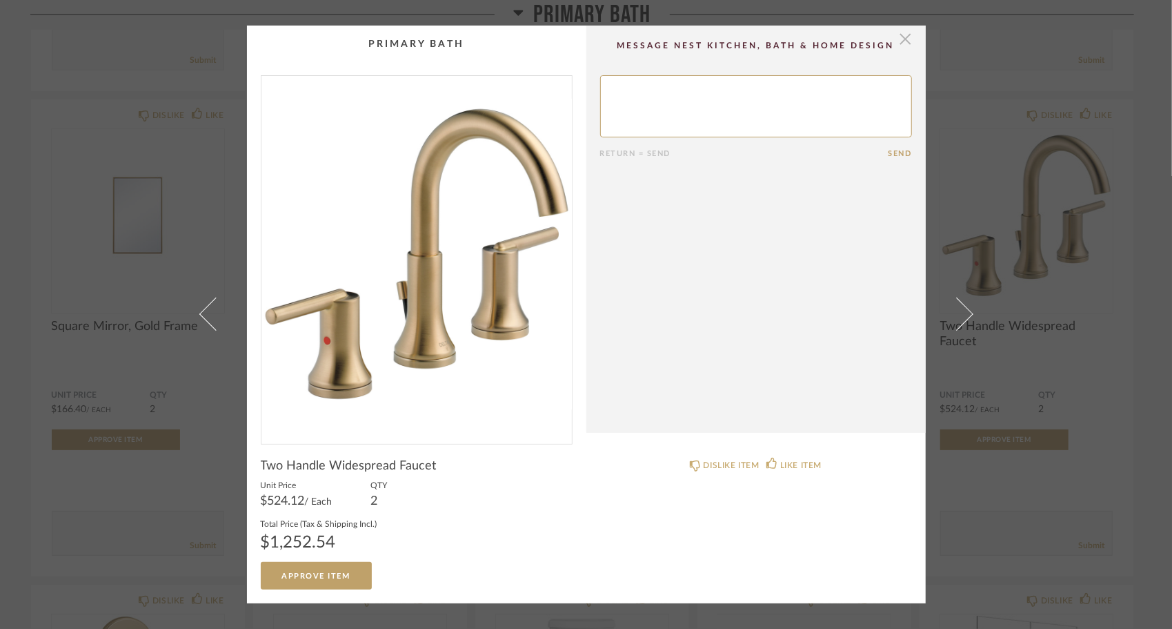
click at [902, 39] on span "button" at bounding box center [906, 40] width 28 height 28
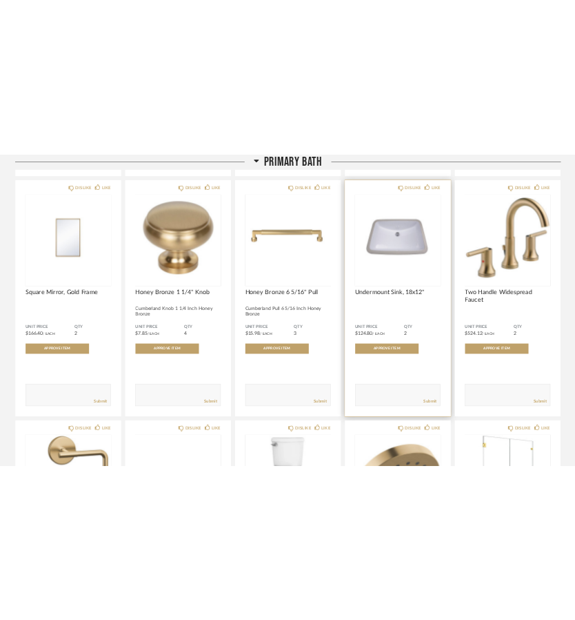
scroll to position [1173, 0]
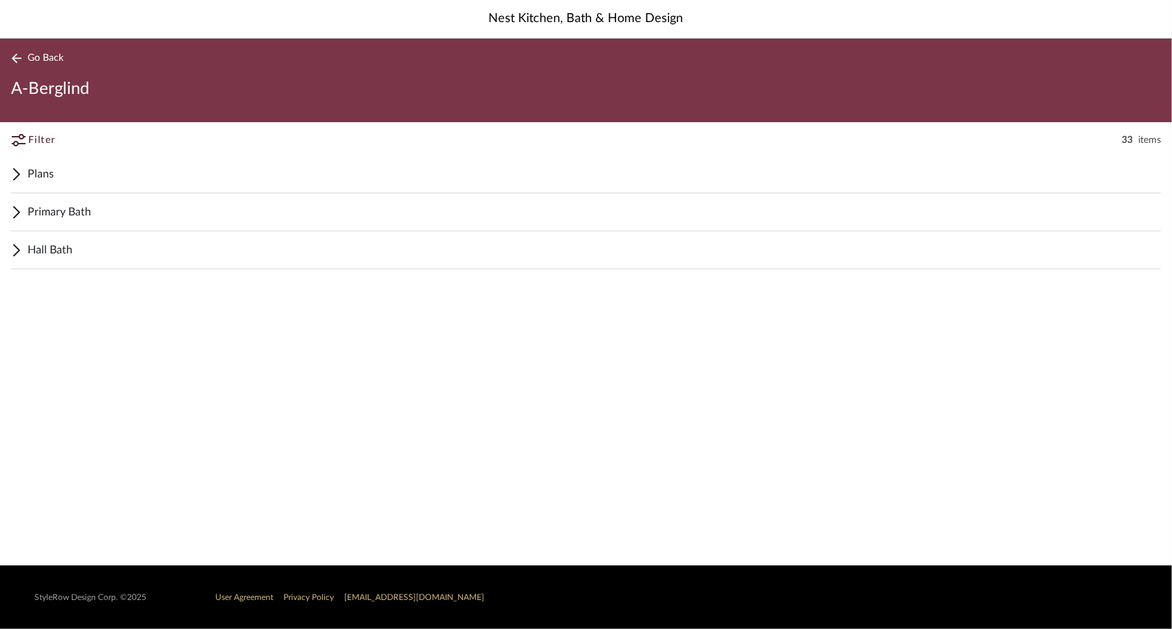
click at [21, 217] on icon at bounding box center [16, 212] width 11 height 17
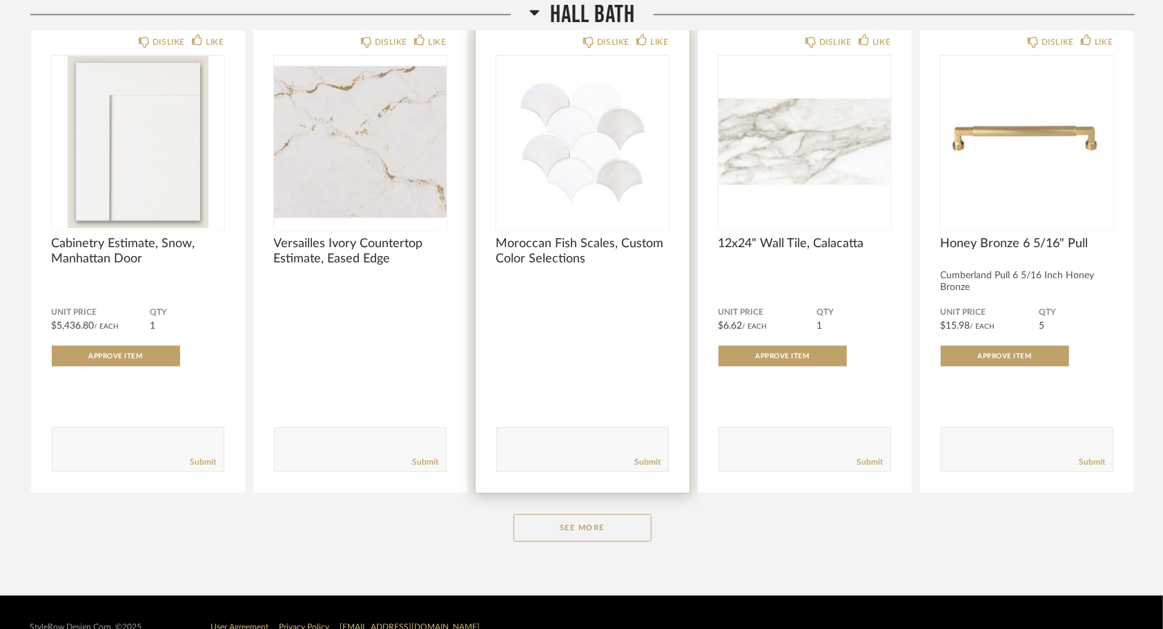
scroll to position [1309, 0]
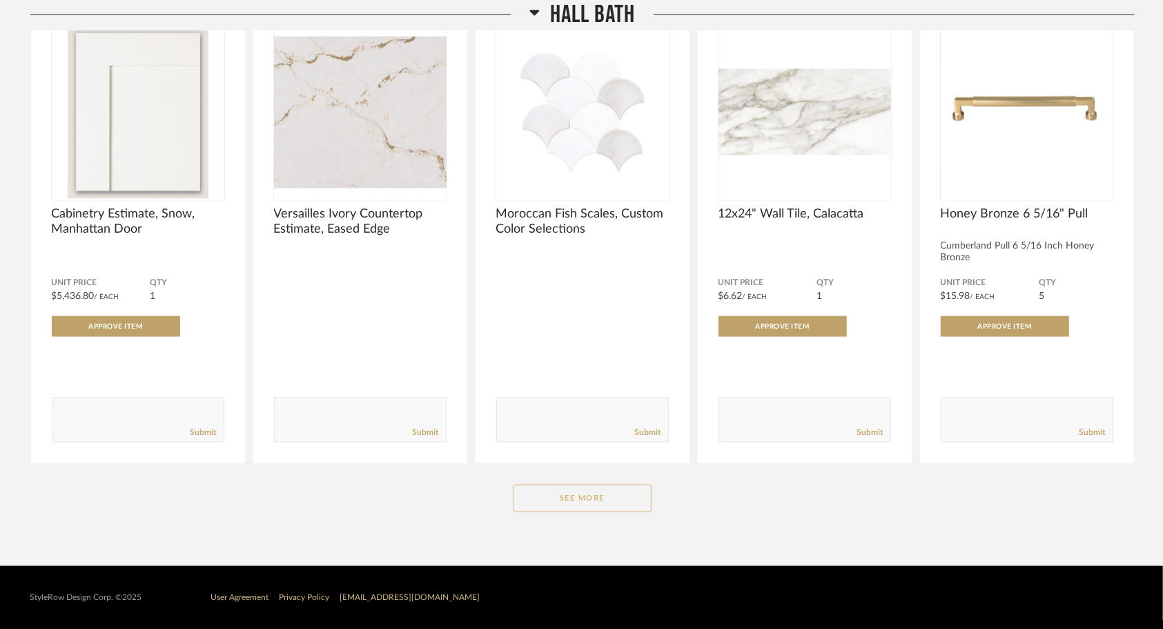
click at [591, 502] on button "See More" at bounding box center [582, 498] width 138 height 28
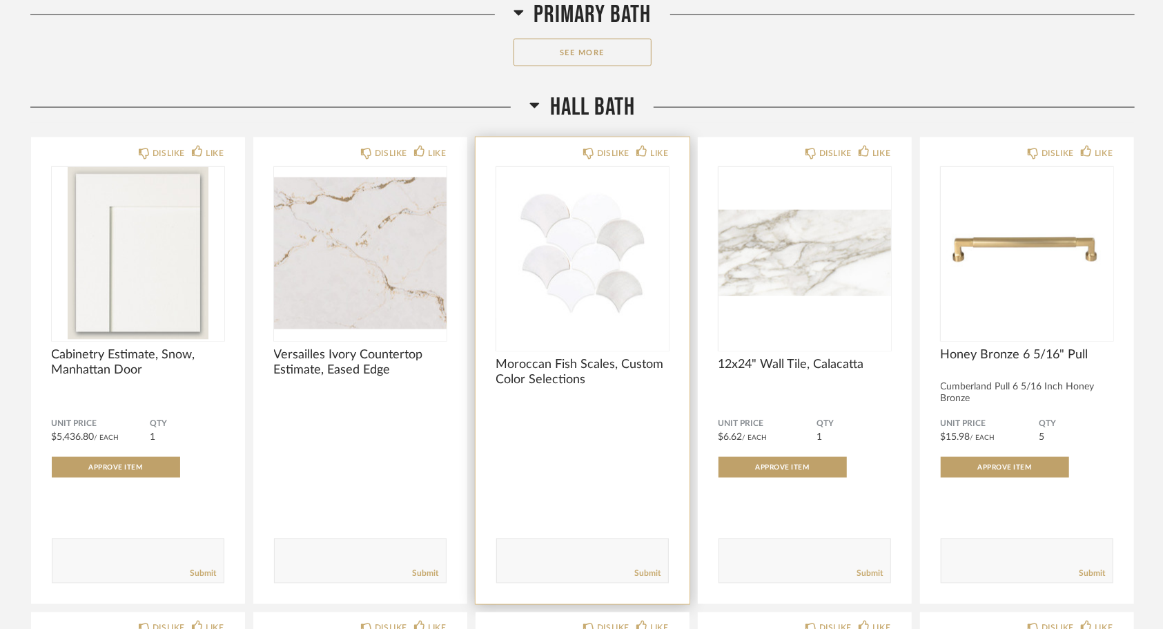
scroll to position [1198, 0]
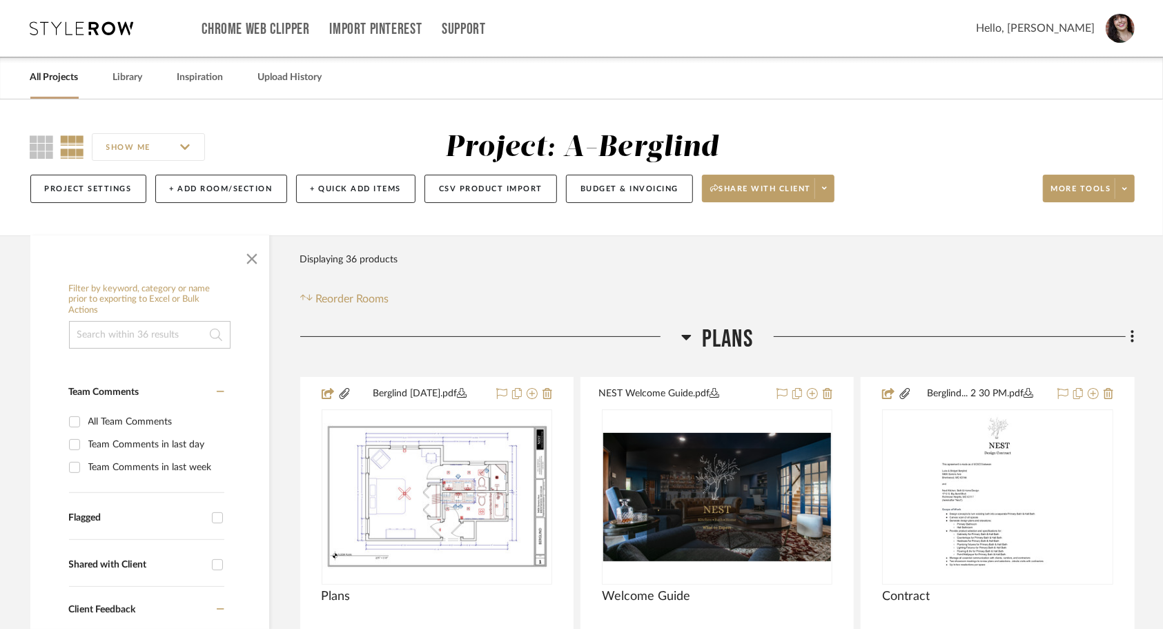
click at [59, 77] on link "All Projects" at bounding box center [54, 77] width 48 height 19
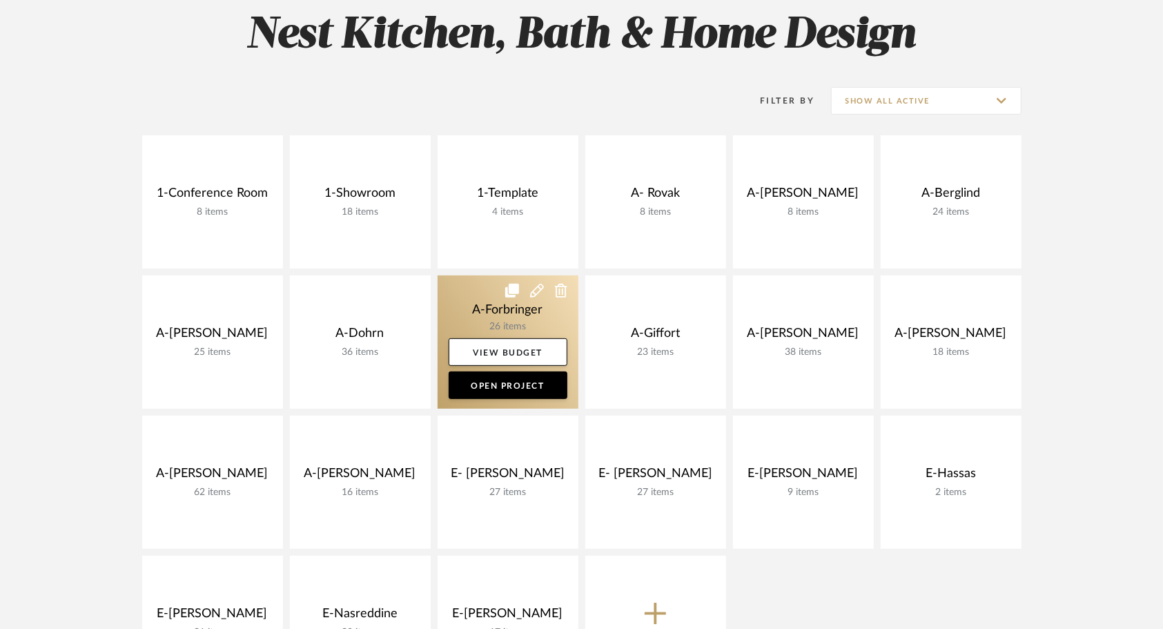
scroll to position [276, 0]
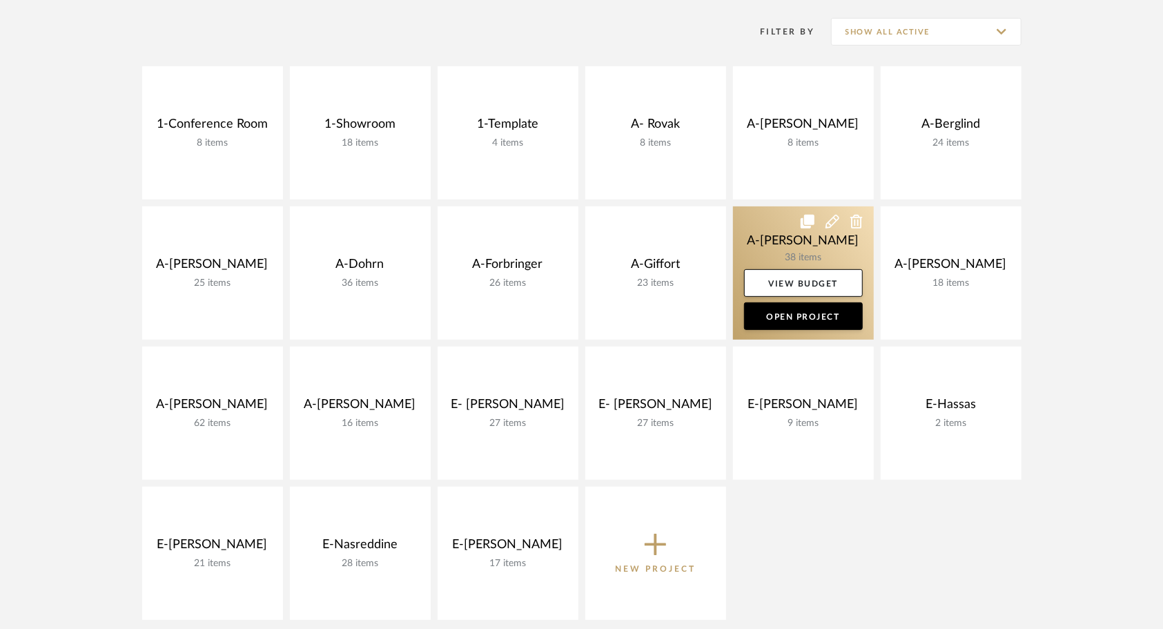
click at [771, 228] on link at bounding box center [803, 272] width 141 height 133
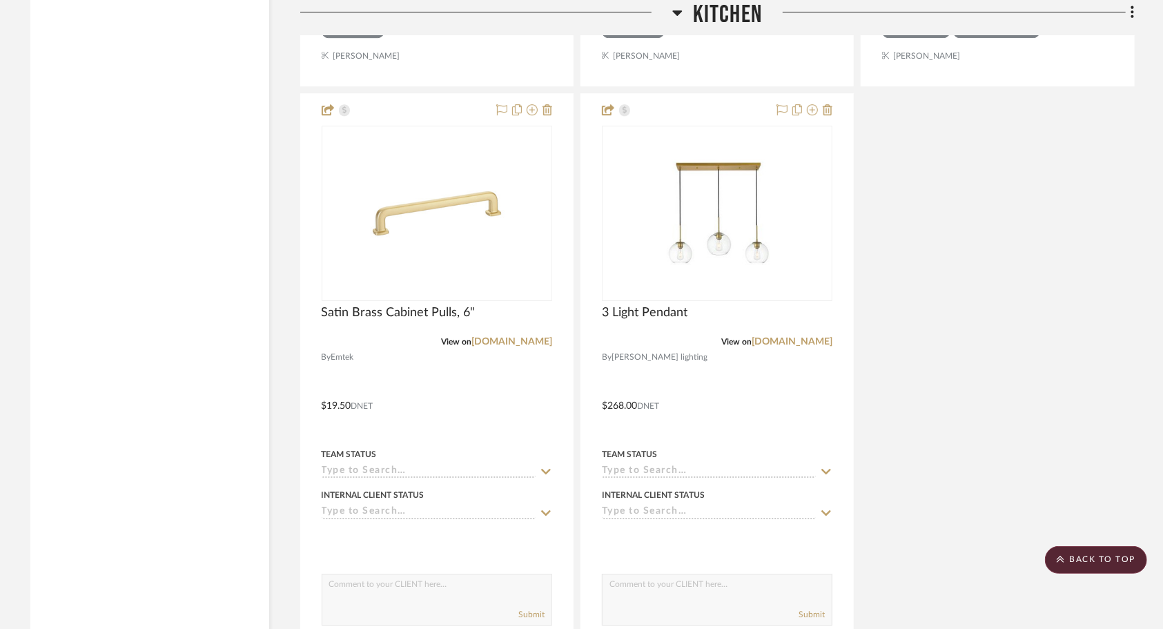
scroll to position [3036, 0]
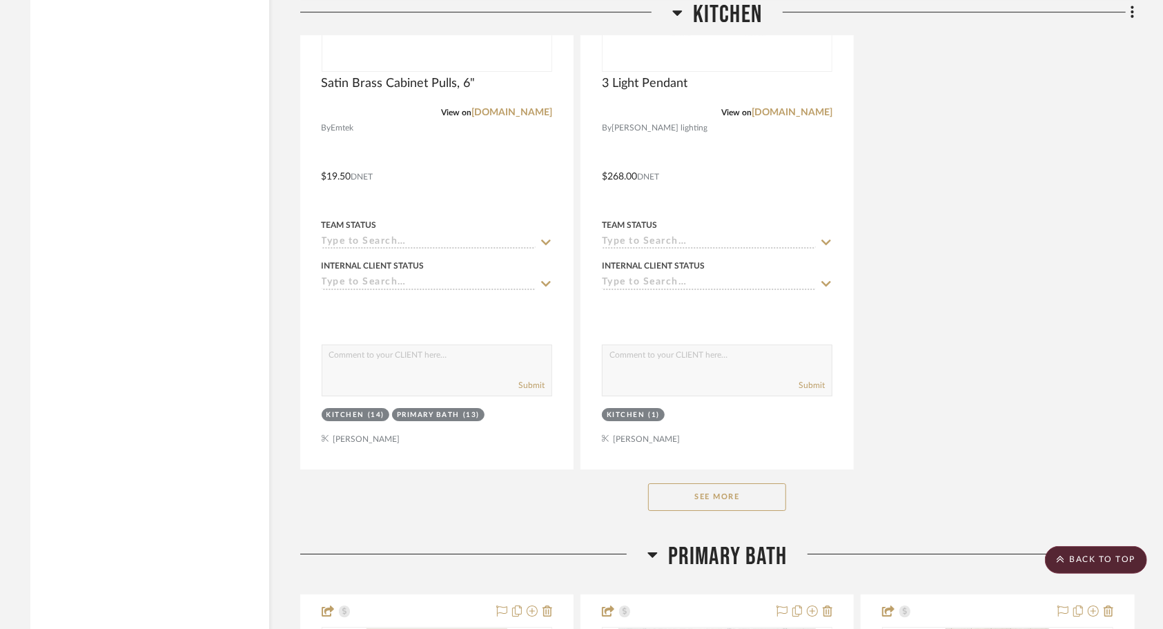
click at [745, 488] on button "See More" at bounding box center [717, 497] width 138 height 28
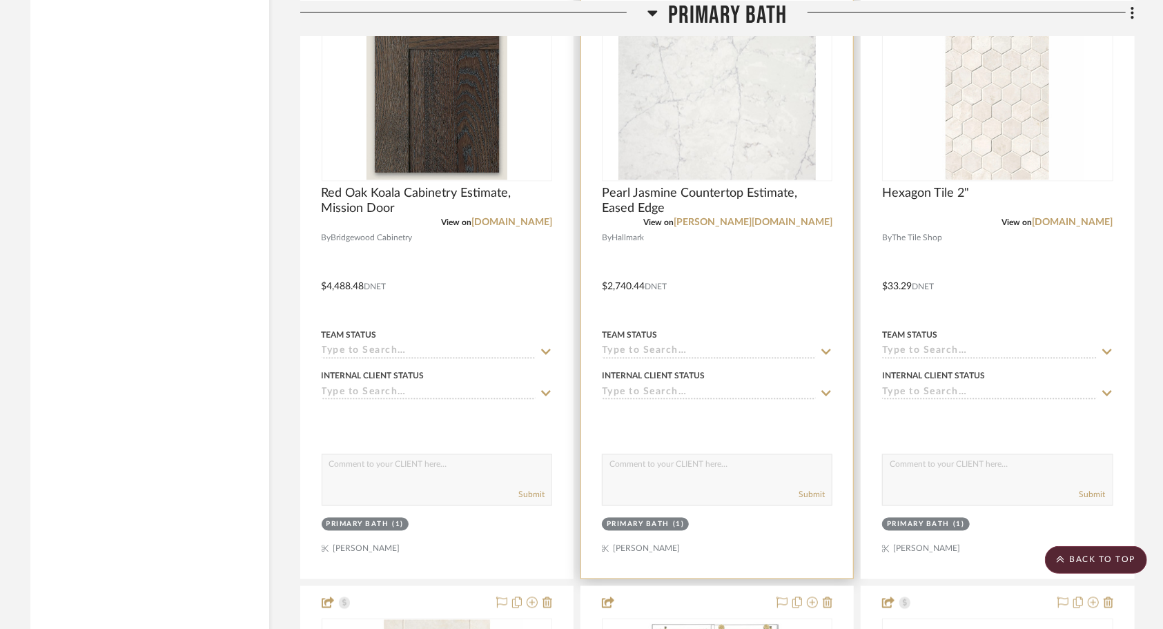
scroll to position [4830, 0]
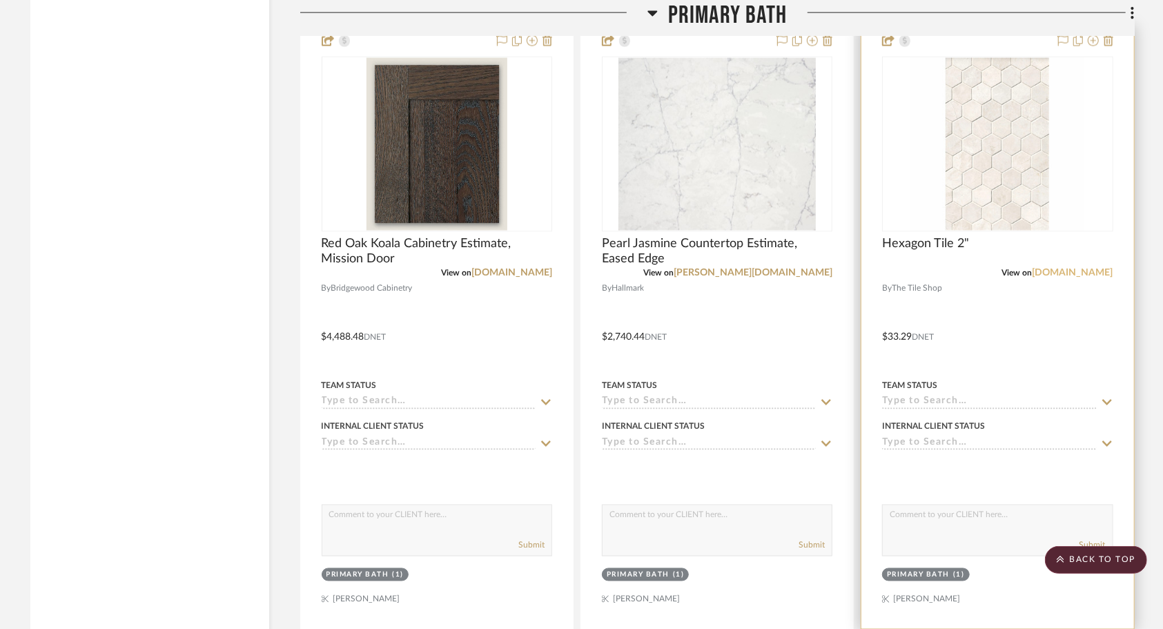
click at [1098, 268] on link "tileshop.com" at bounding box center [1072, 273] width 81 height 10
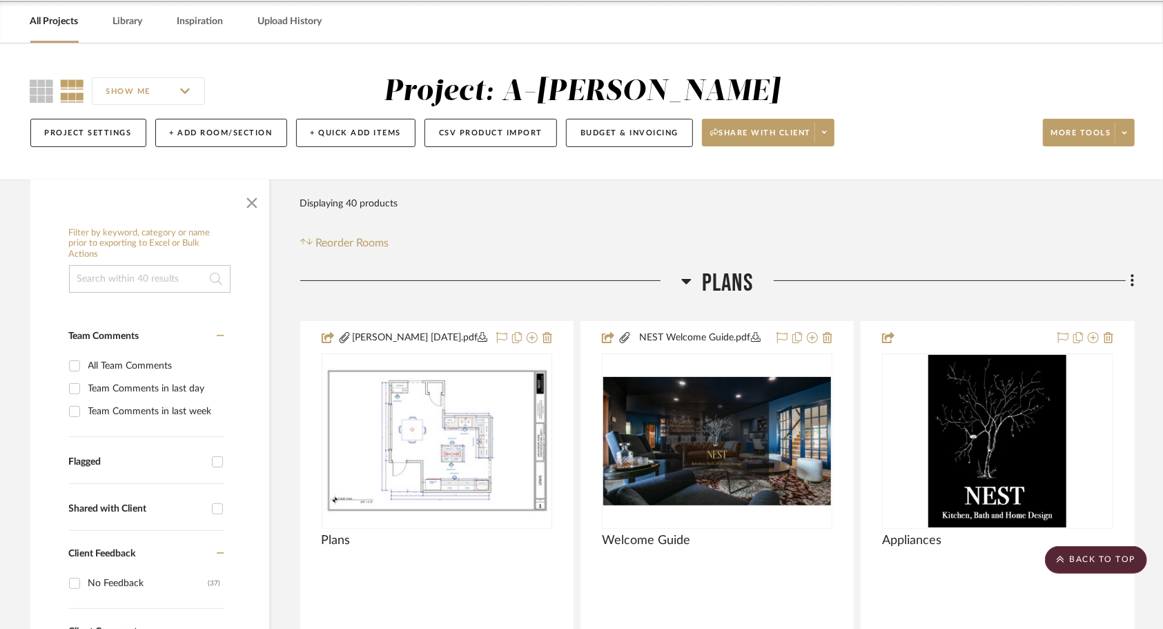
scroll to position [0, 0]
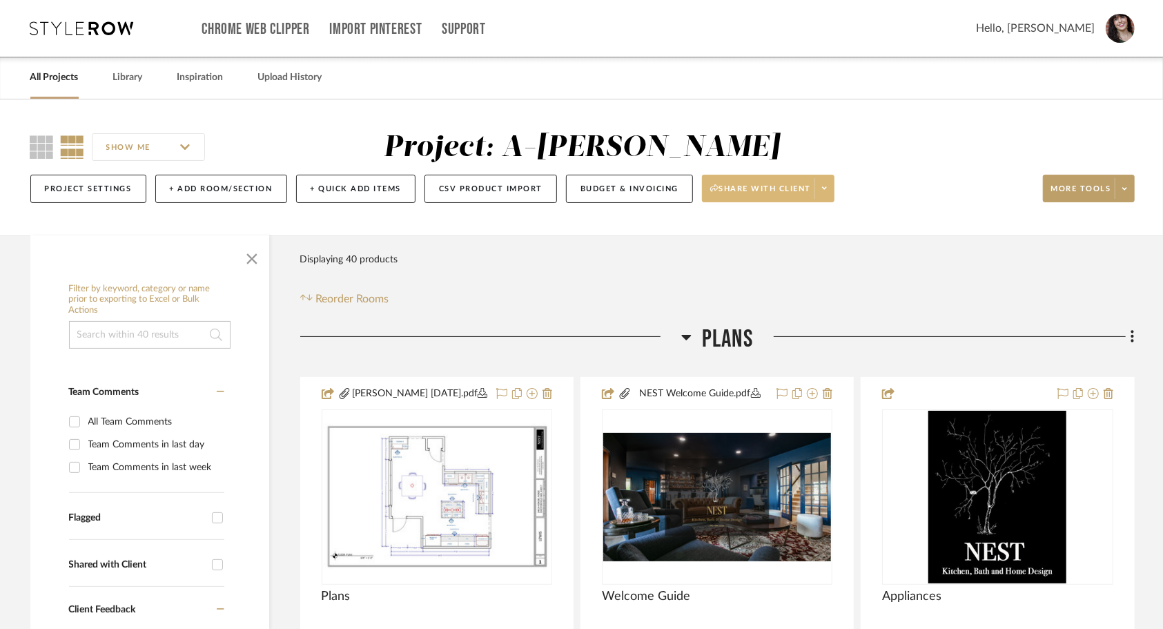
click at [827, 187] on span at bounding box center [823, 188] width 19 height 21
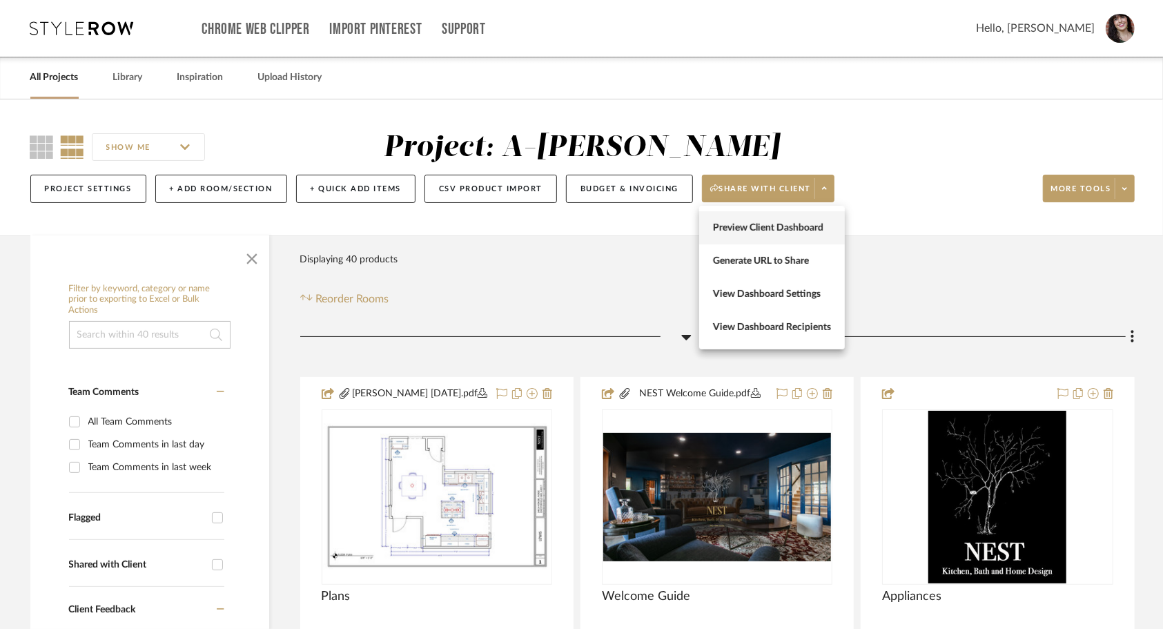
click at [799, 239] on button "Preview Client Dashboard" at bounding box center [772, 227] width 146 height 33
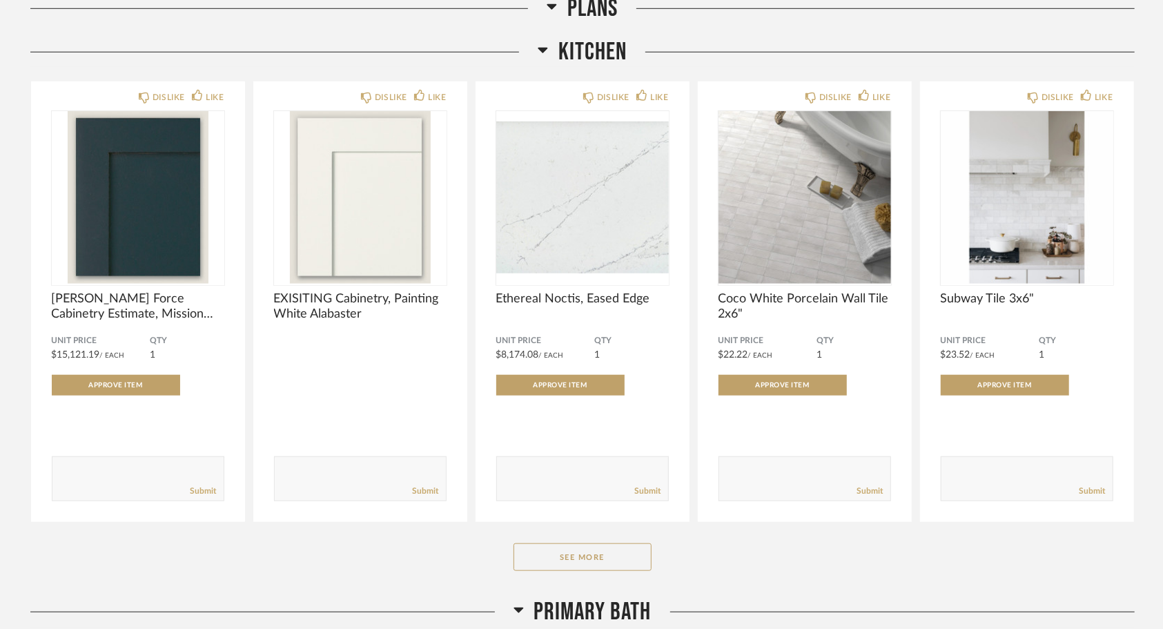
scroll to position [690, 0]
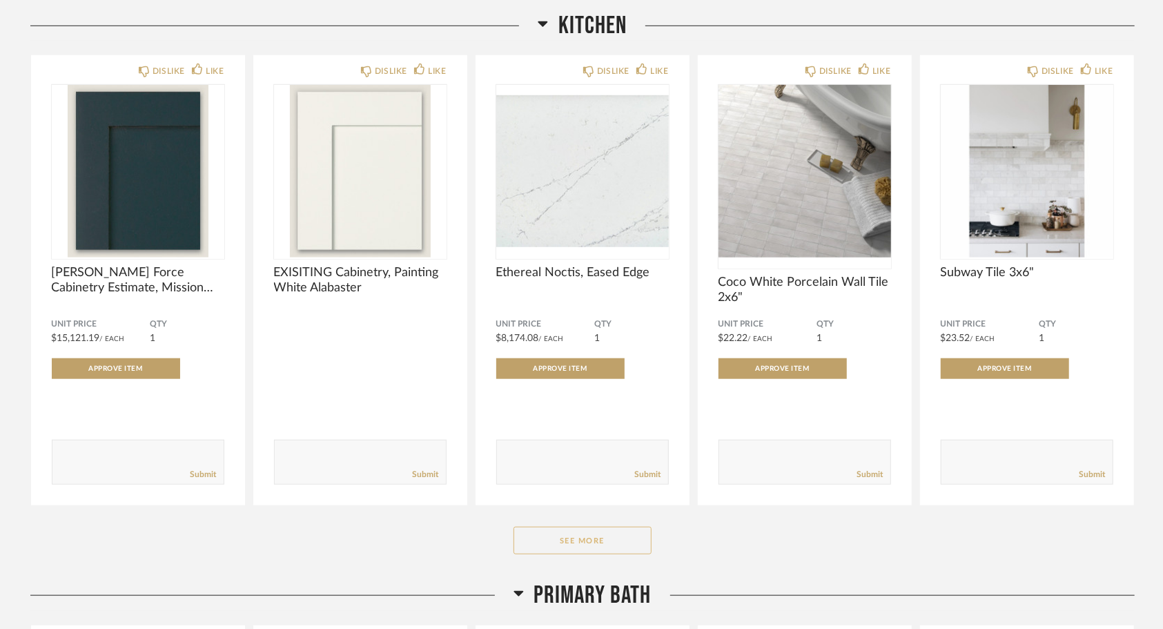
click at [629, 537] on button "See More" at bounding box center [582, 540] width 138 height 28
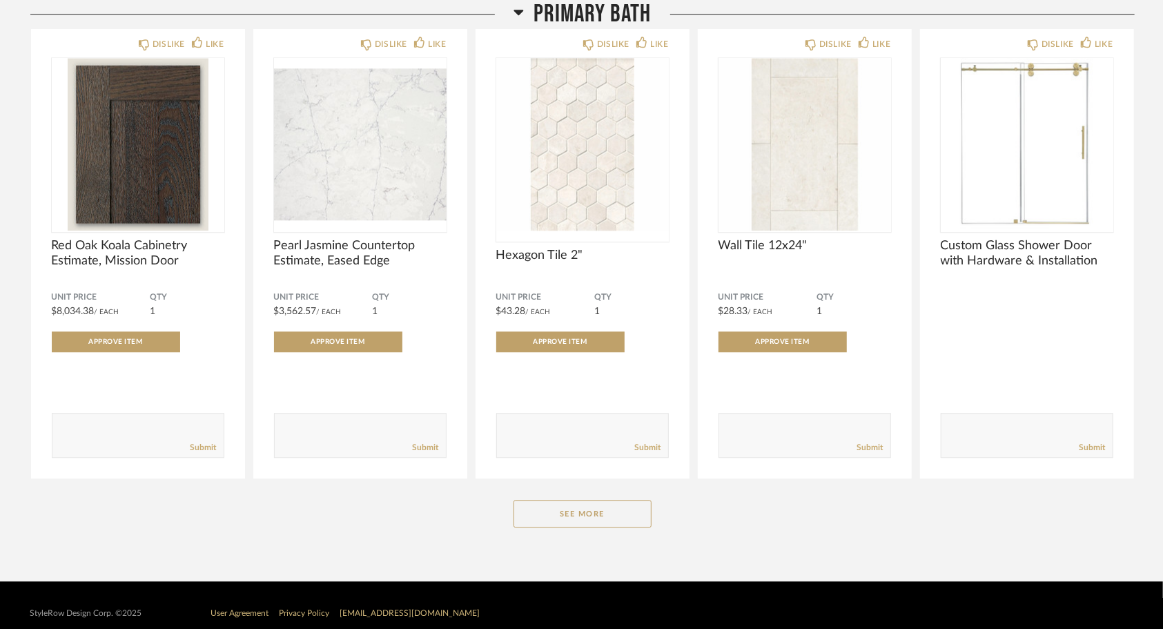
scroll to position [2224, 0]
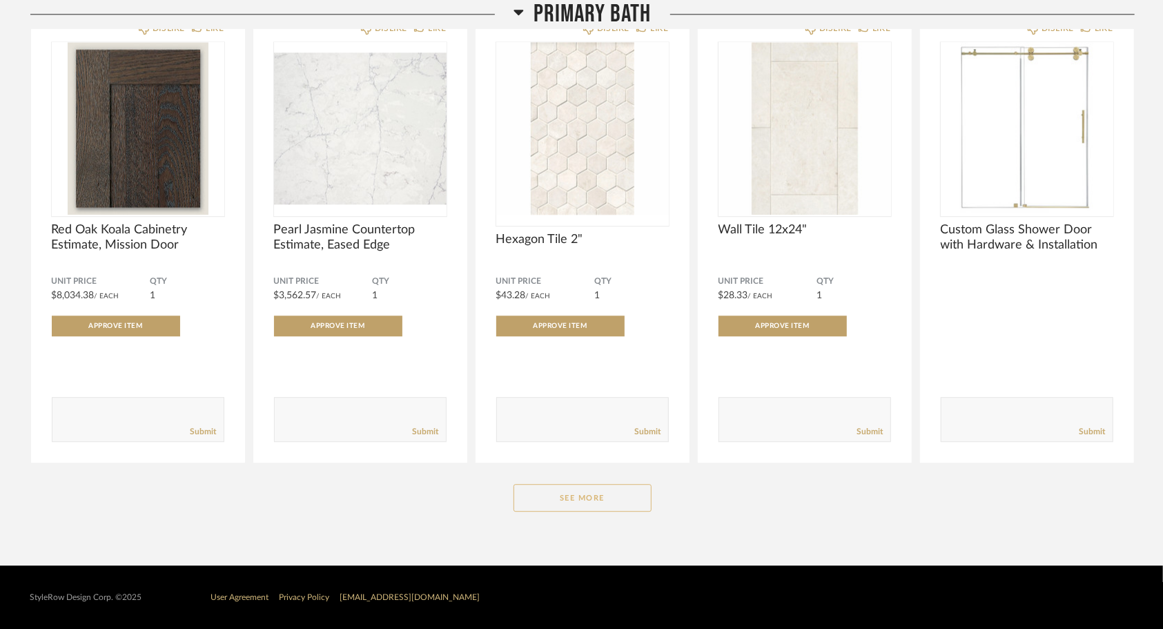
click at [614, 502] on button "See More" at bounding box center [582, 498] width 138 height 28
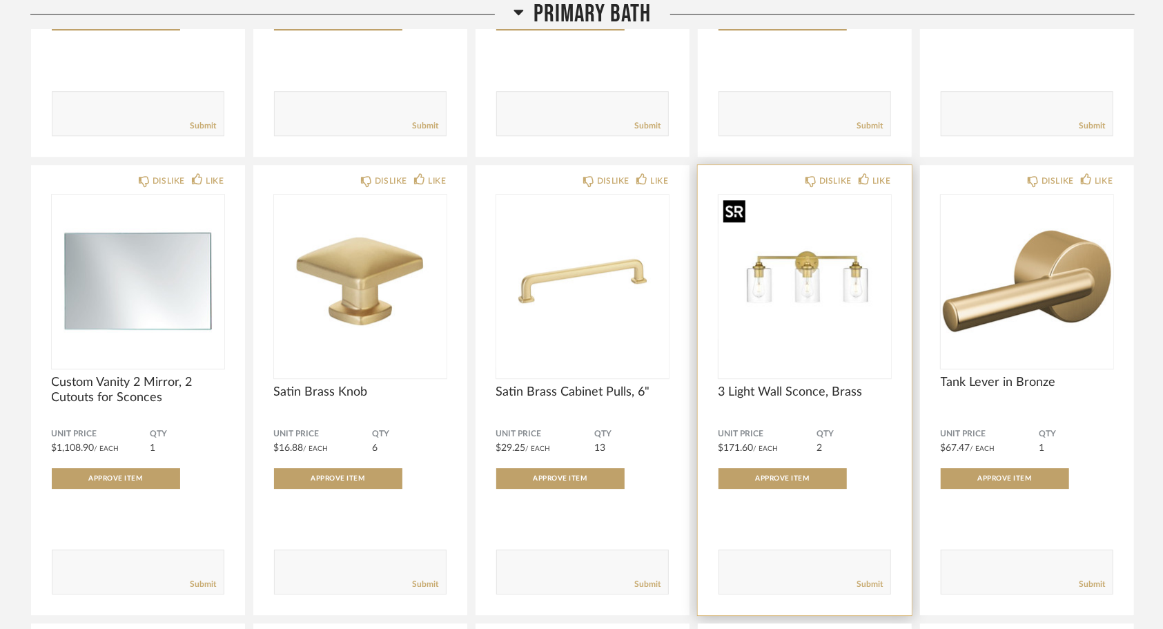
scroll to position [2553, 0]
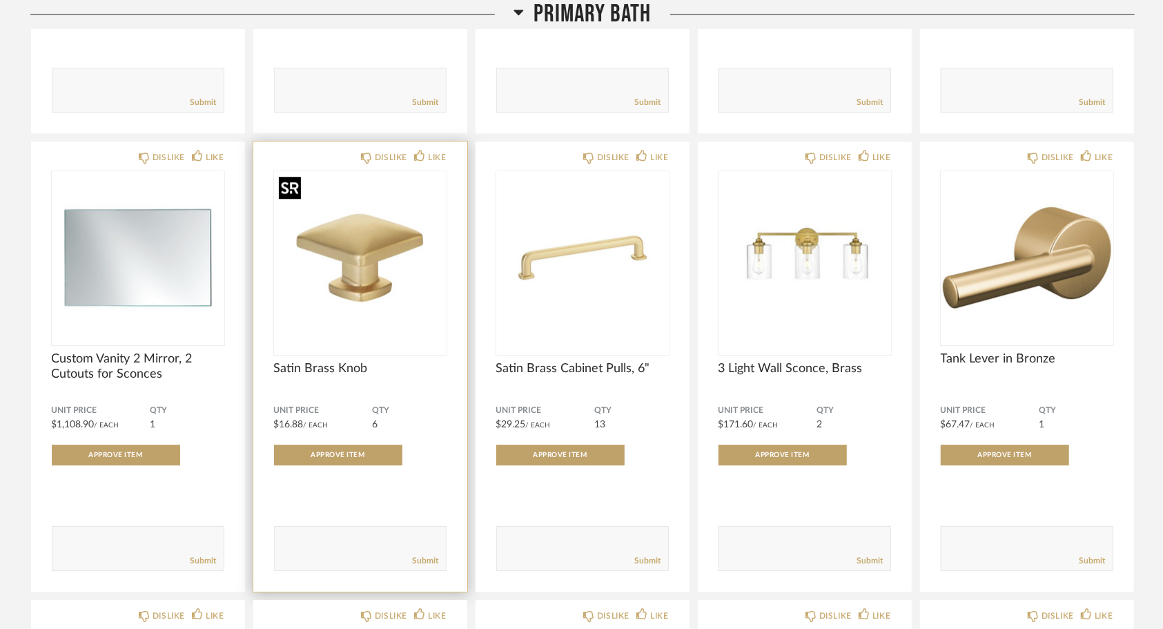
click at [392, 317] on img "0" at bounding box center [360, 257] width 172 height 172
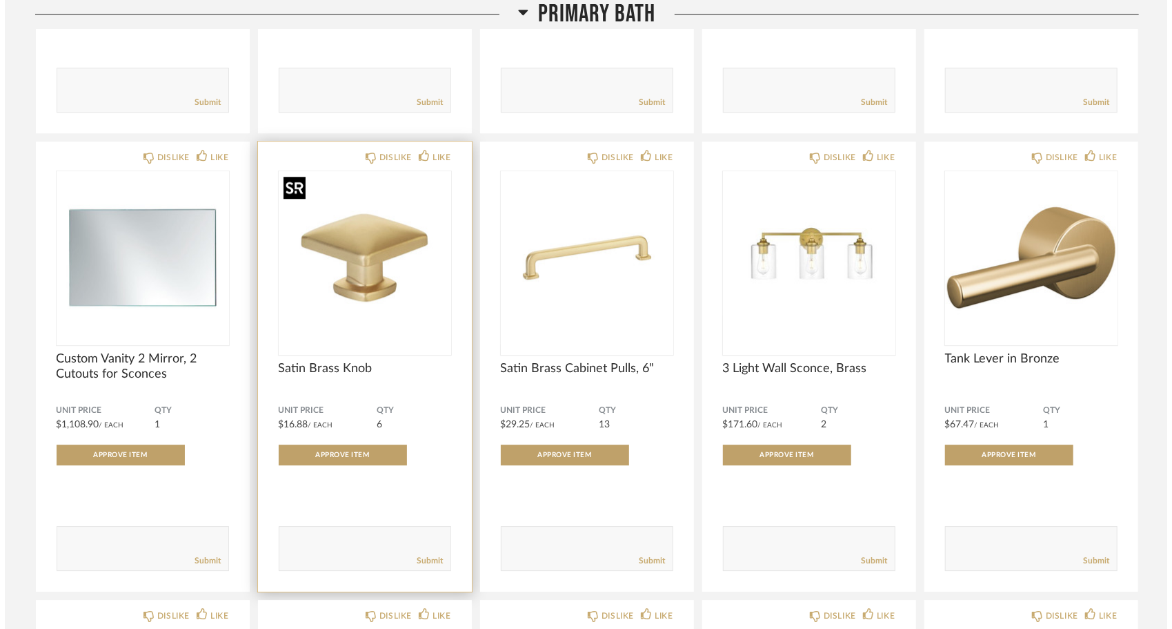
scroll to position [0, 0]
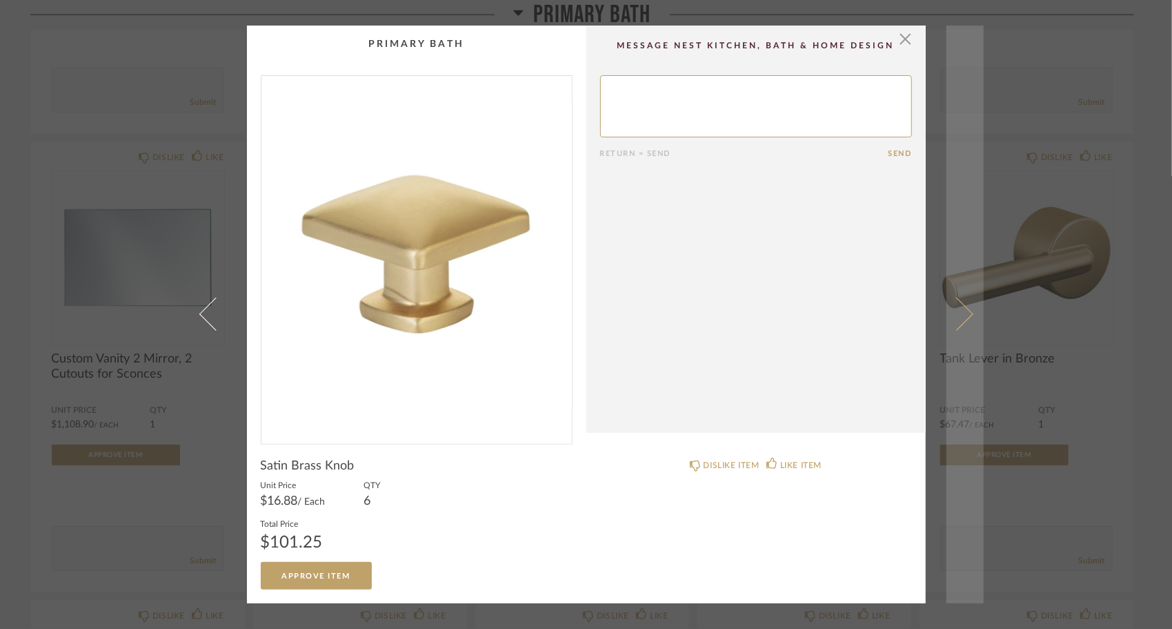
click at [962, 318] on span at bounding box center [956, 313] width 33 height 33
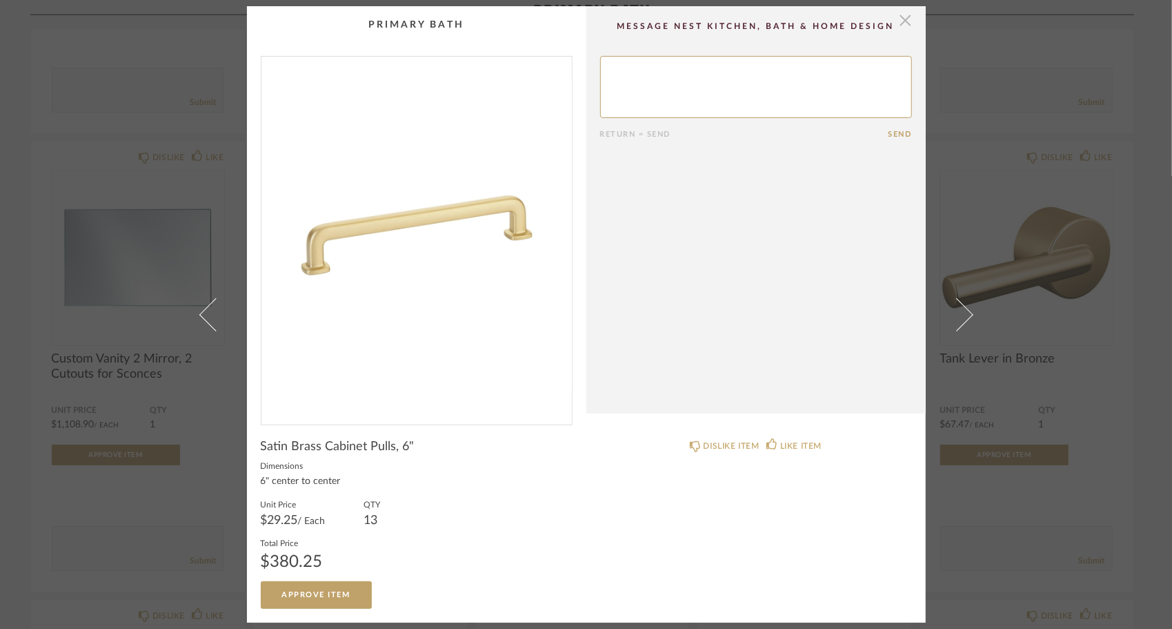
click at [904, 25] on span "button" at bounding box center [906, 20] width 28 height 28
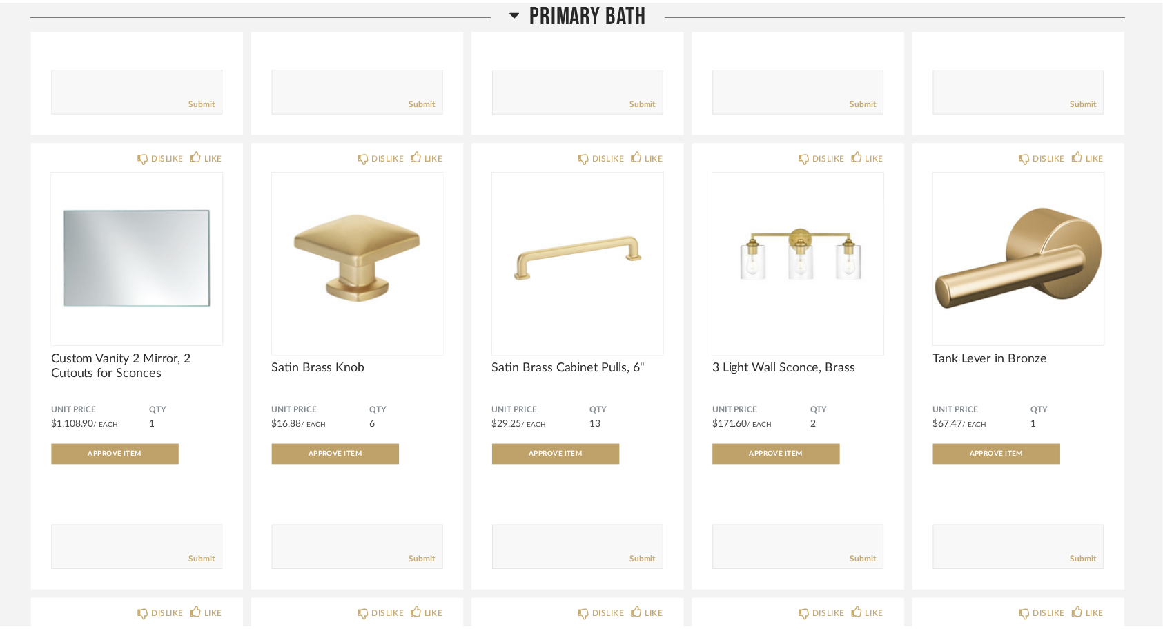
scroll to position [2553, 0]
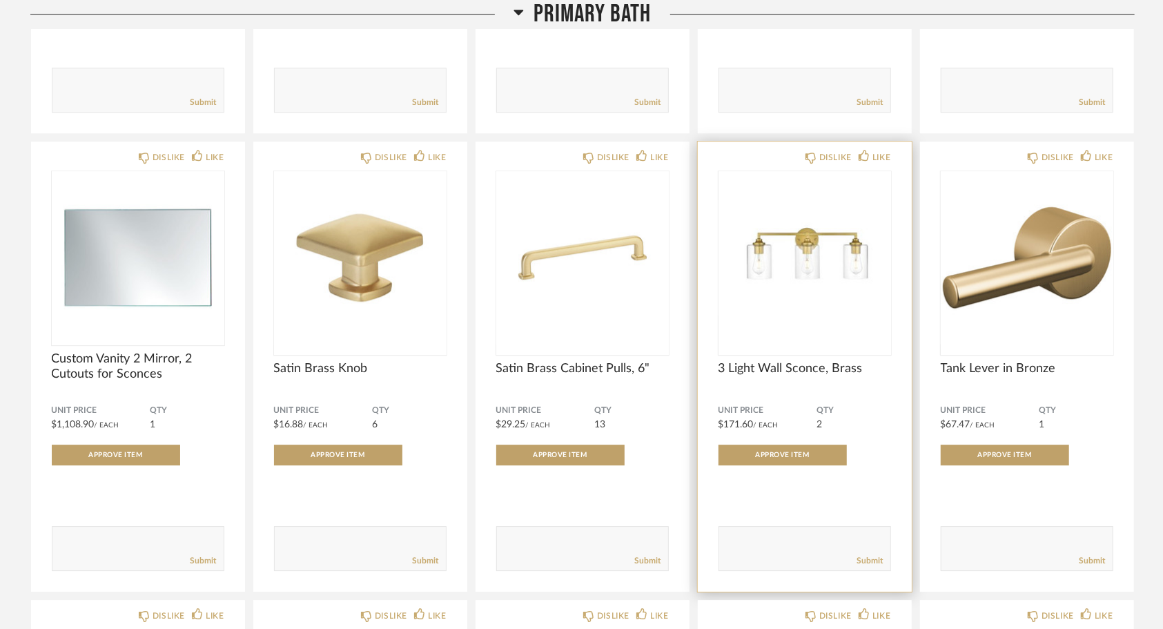
click at [856, 346] on div at bounding box center [804, 263] width 172 height 184
click at [853, 314] on img "0" at bounding box center [804, 257] width 172 height 172
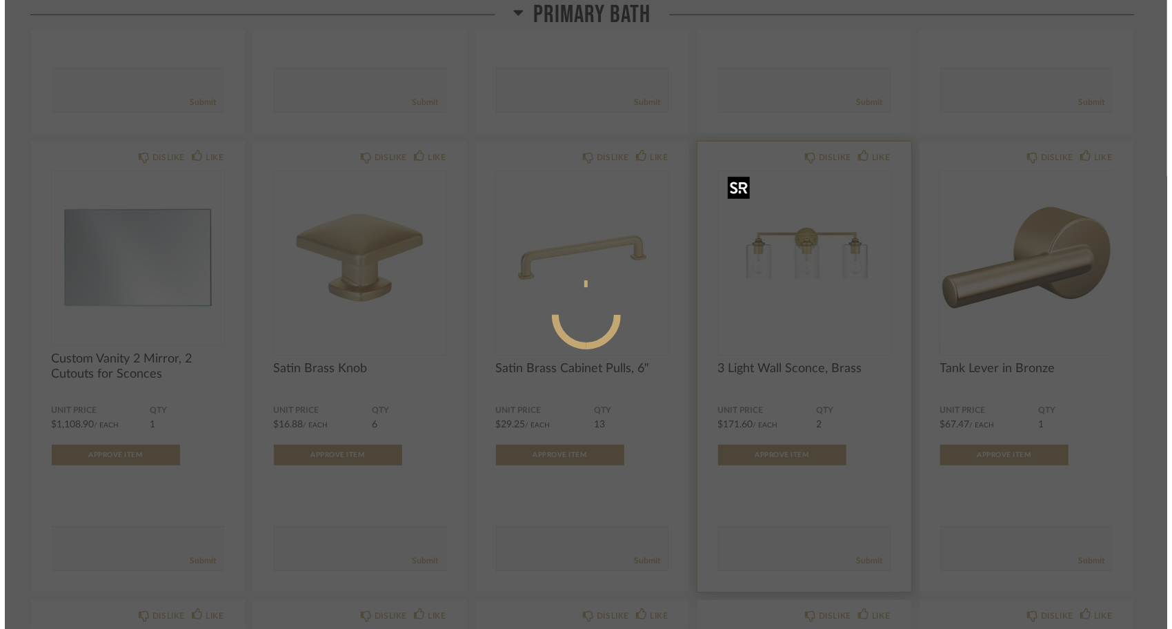
scroll to position [0, 0]
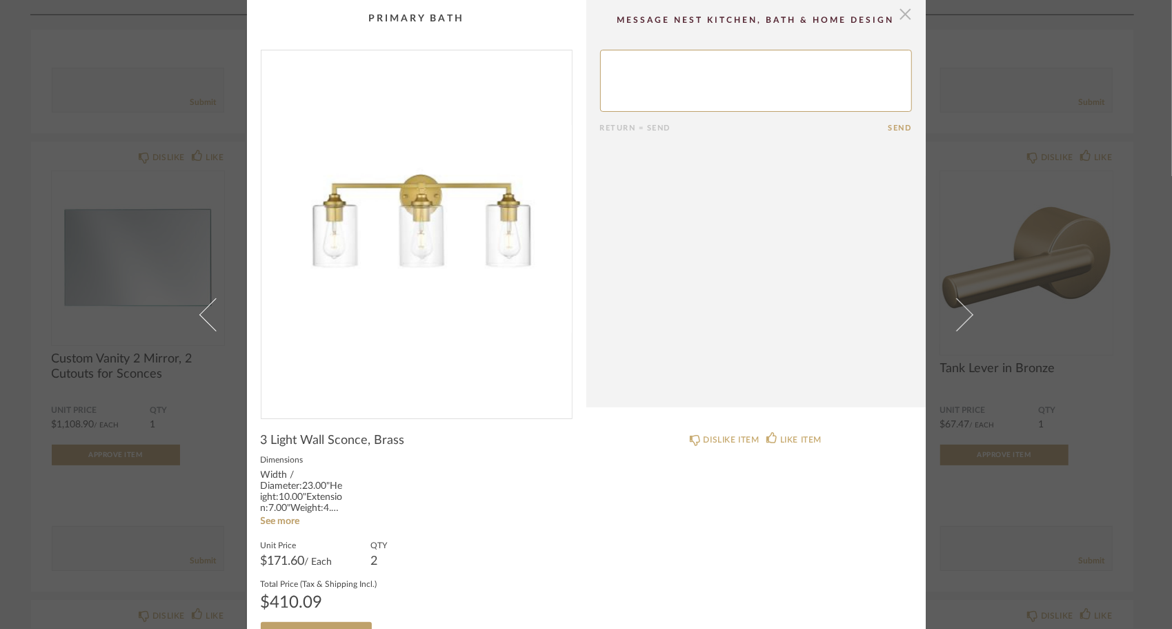
click at [905, 20] on span "button" at bounding box center [906, 14] width 28 height 28
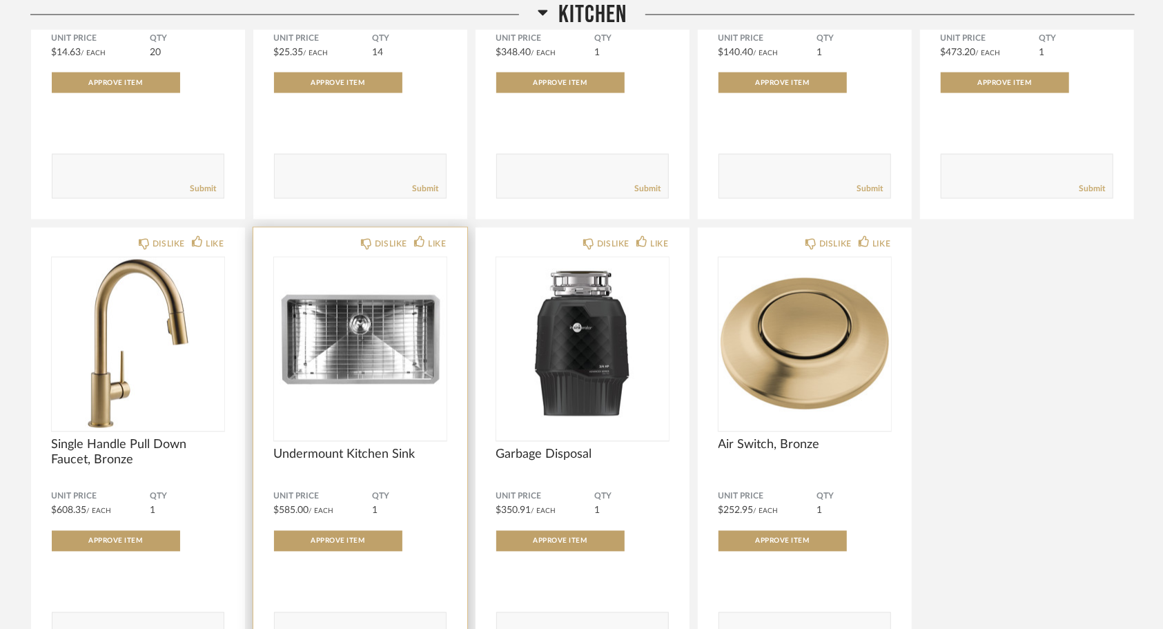
scroll to position [1500, 0]
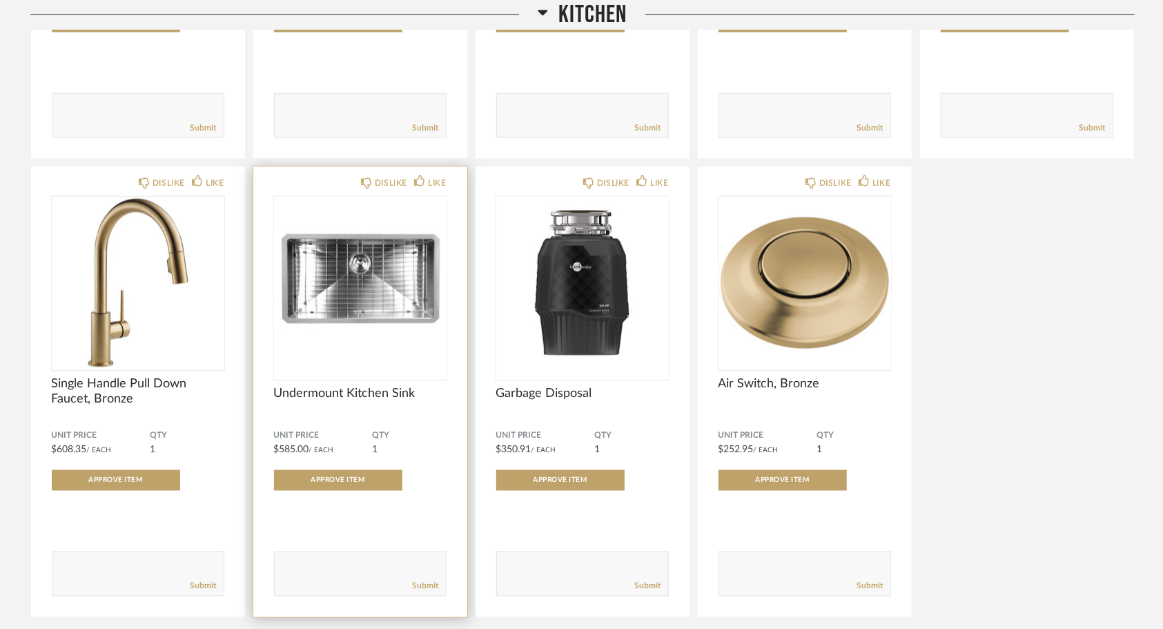
click at [344, 393] on span "Undermount Kitchen Sink" at bounding box center [360, 393] width 172 height 15
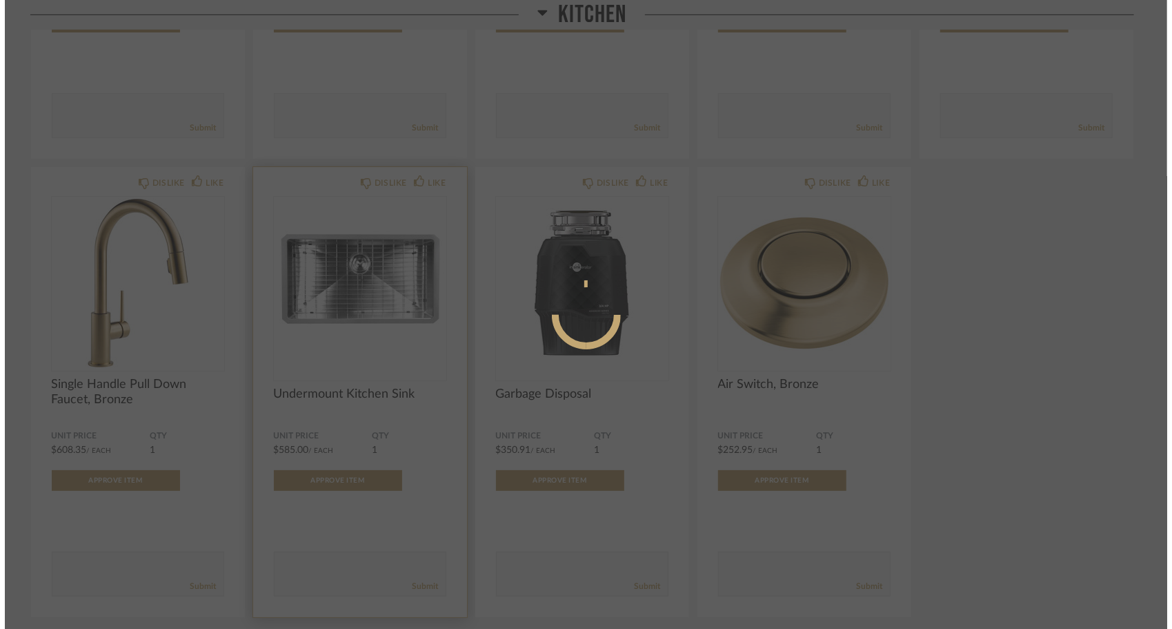
scroll to position [0, 0]
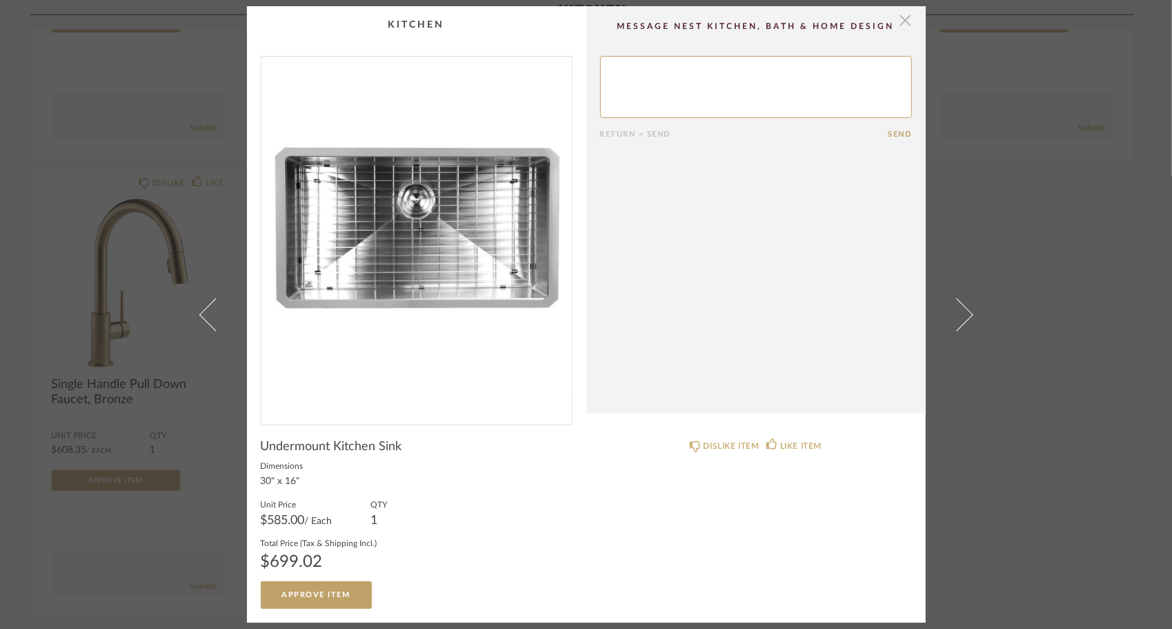
click at [897, 23] on span "button" at bounding box center [906, 20] width 28 height 28
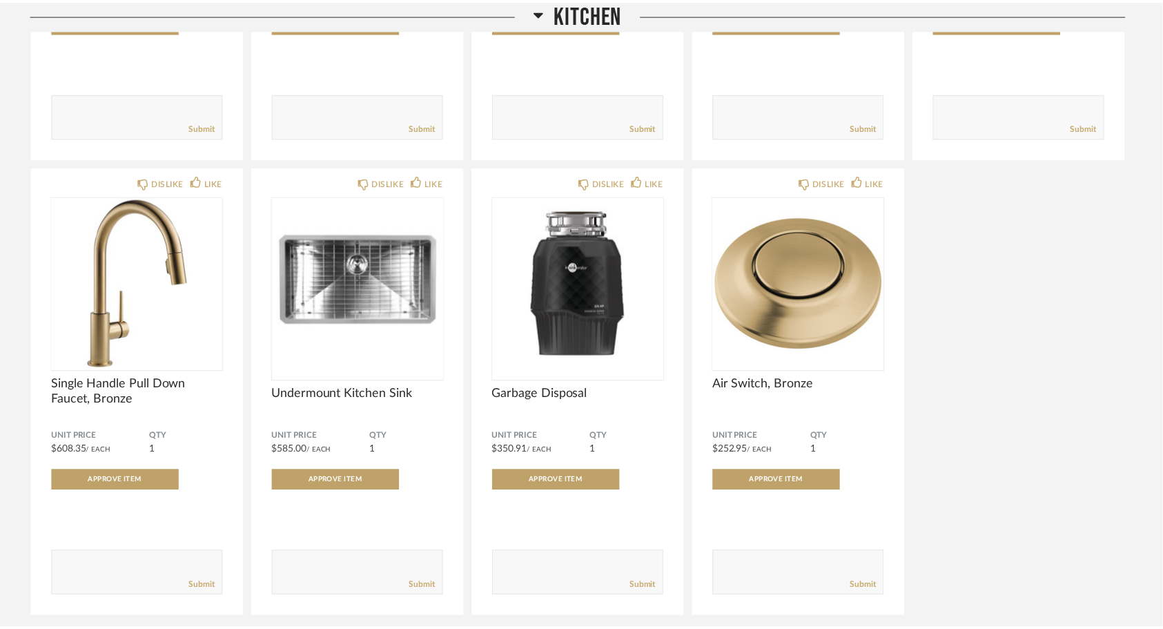
scroll to position [1500, 0]
